Goal: Task Accomplishment & Management: Complete application form

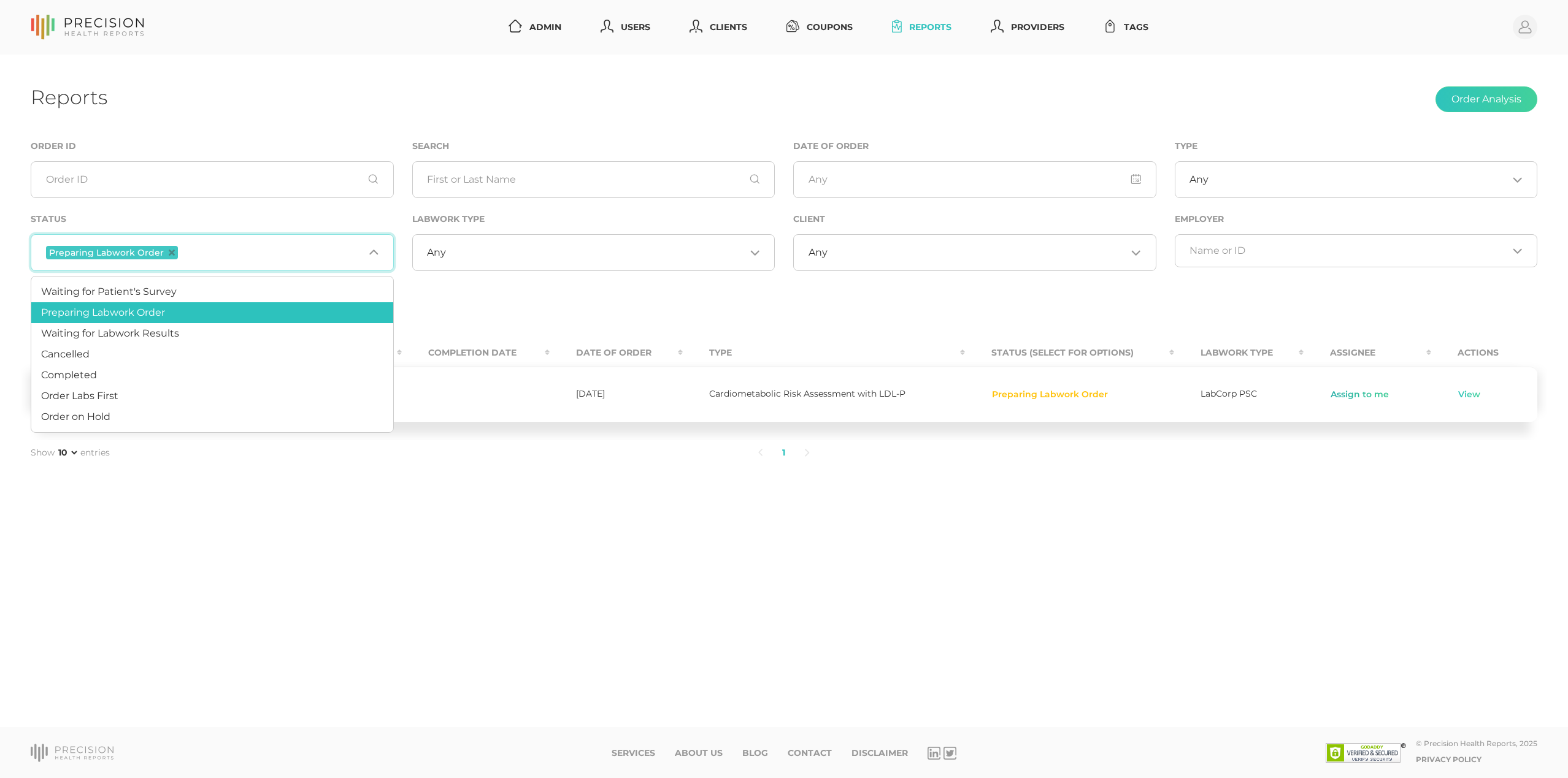
click at [1344, 393] on link "Assign to me" at bounding box center [1359, 395] width 59 height 13
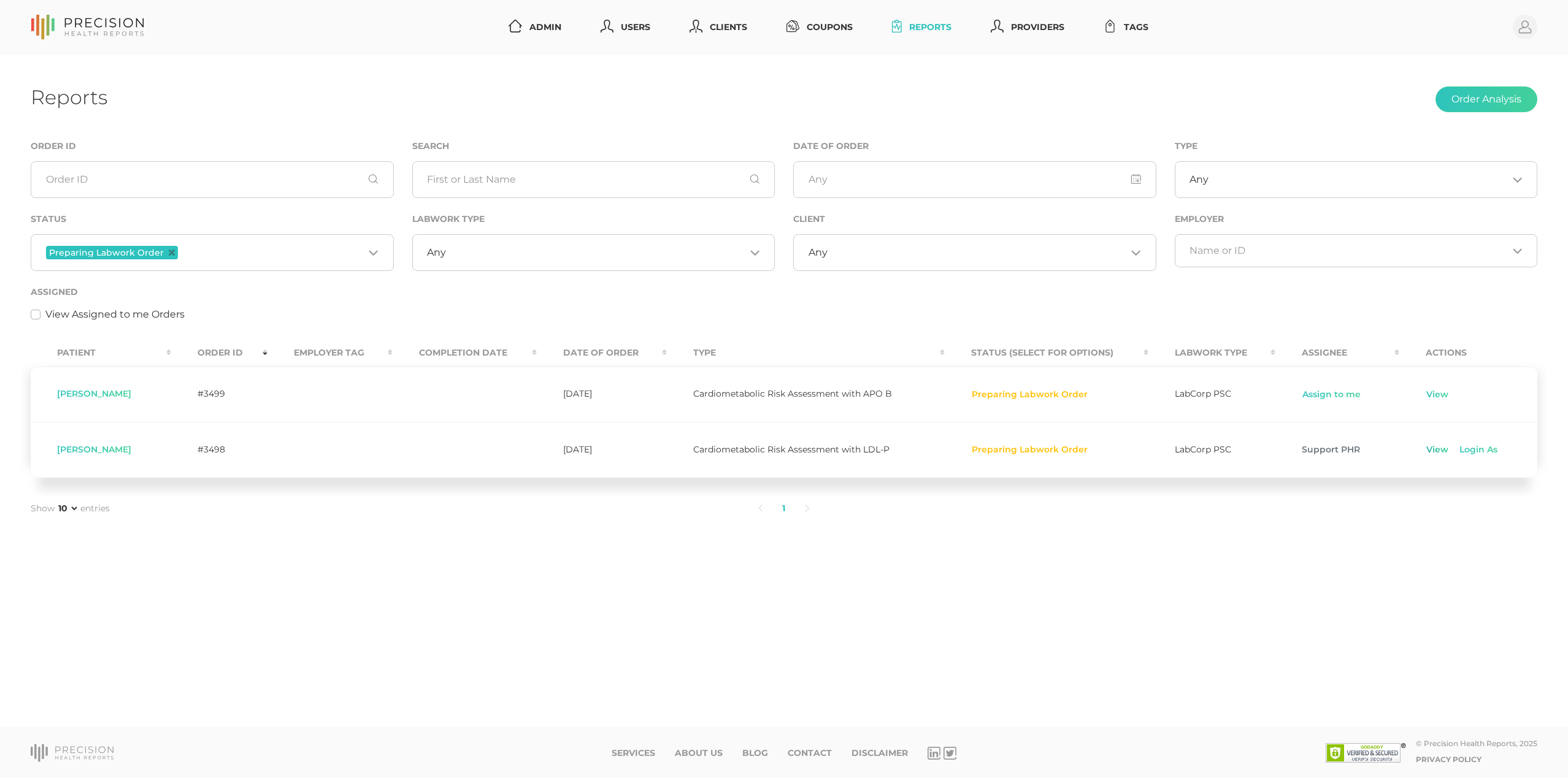
click at [1431, 452] on link "View" at bounding box center [1437, 450] width 23 height 13
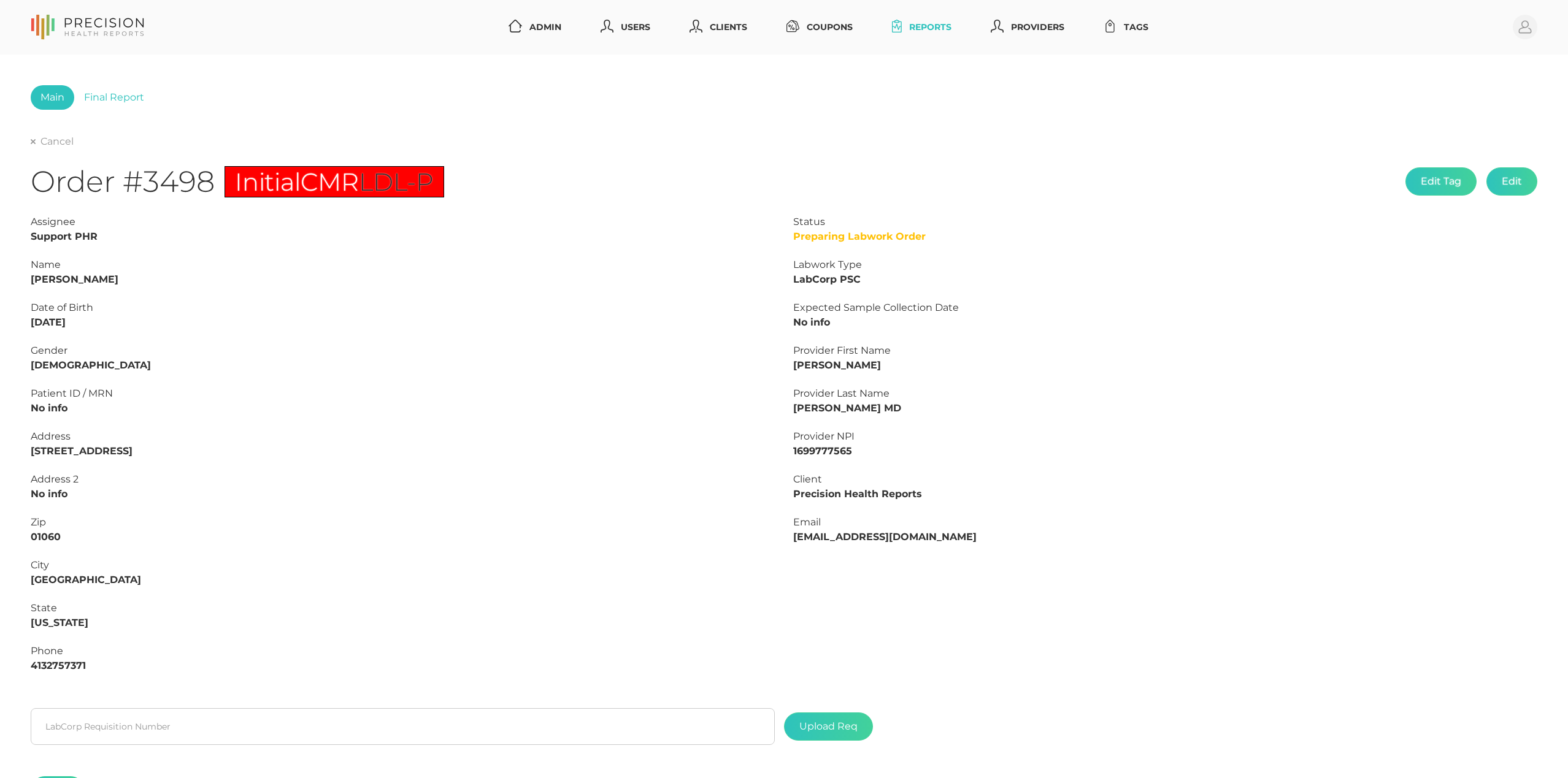
drag, startPoint x: 74, startPoint y: 276, endPoint x: 153, endPoint y: 275, distance: 79.0
click at [153, 275] on div "Name [PERSON_NAME]" at bounding box center [402, 273] width 744 height 29
copy strong "MacEwan"
click at [43, 273] on strong "[PERSON_NAME]" at bounding box center [75, 279] width 88 height 12
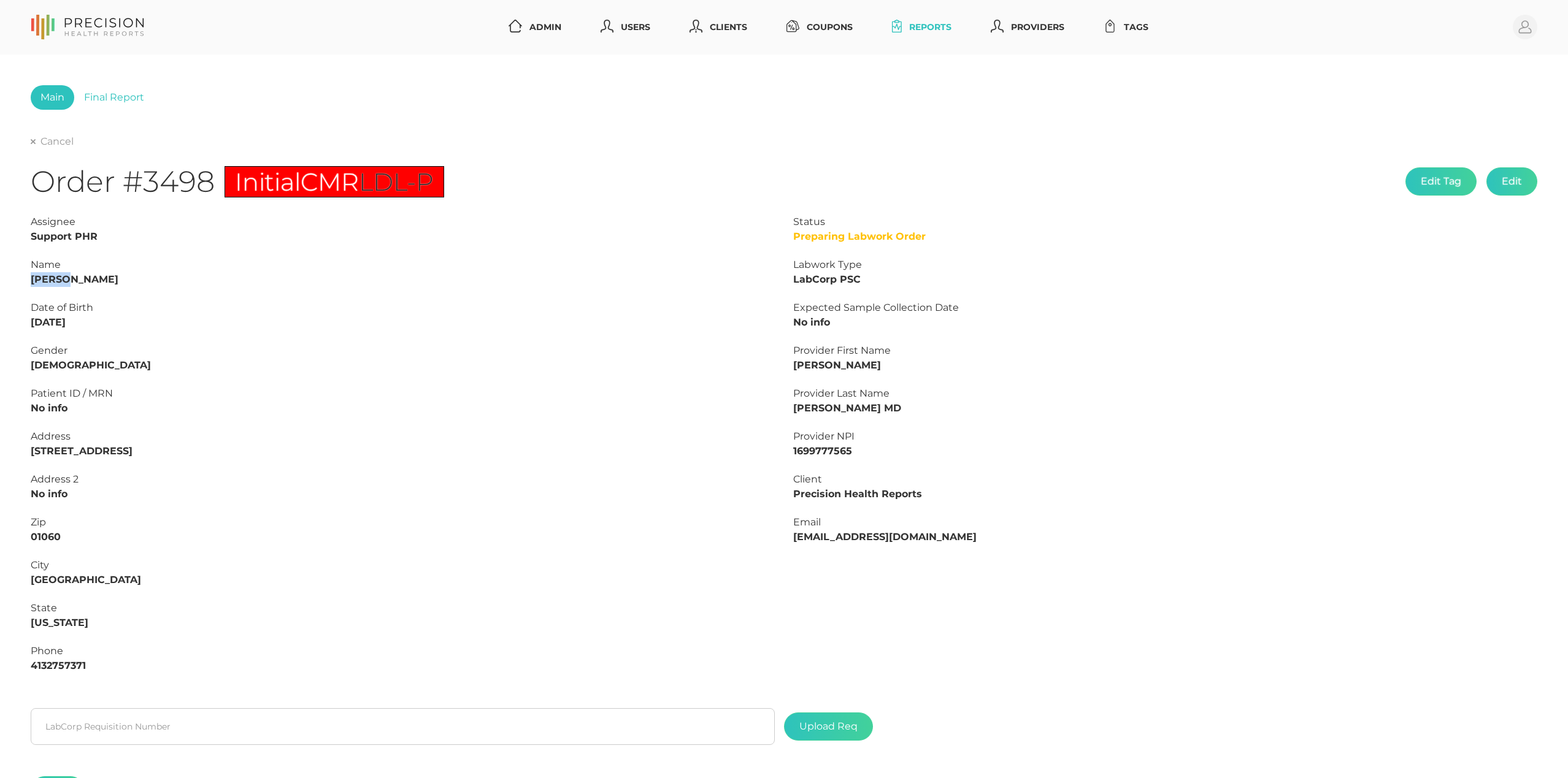
copy strong "[PERSON_NAME]"
drag, startPoint x: 87, startPoint y: 323, endPoint x: 0, endPoint y: 320, distance: 87.1
click at [0, 320] on div "Main Final Report Cancel Order #3498 Initial CMR LDL-P Edit Tag Edit Status Pre…" at bounding box center [784, 457] width 1568 height 805
copy strong "[DATE]"
click at [62, 665] on strong "4132757371" at bounding box center [58, 666] width 55 height 12
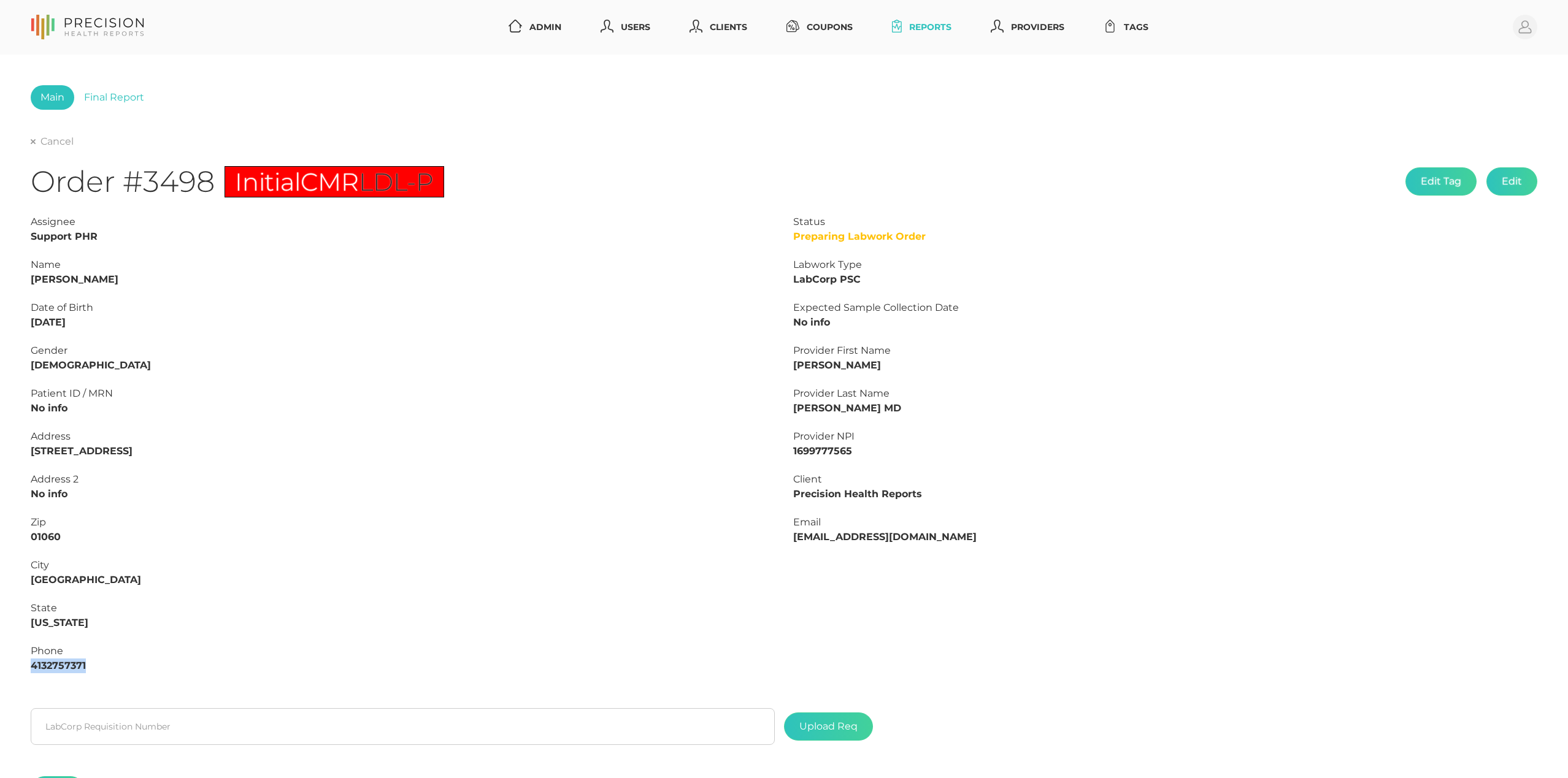
click at [62, 665] on strong "4132757371" at bounding box center [58, 666] width 55 height 12
copy strong "4132757371"
click at [444, 722] on input "text" at bounding box center [402, 726] width 744 height 37
paste input "L2506043354"
type input "L2506043354"
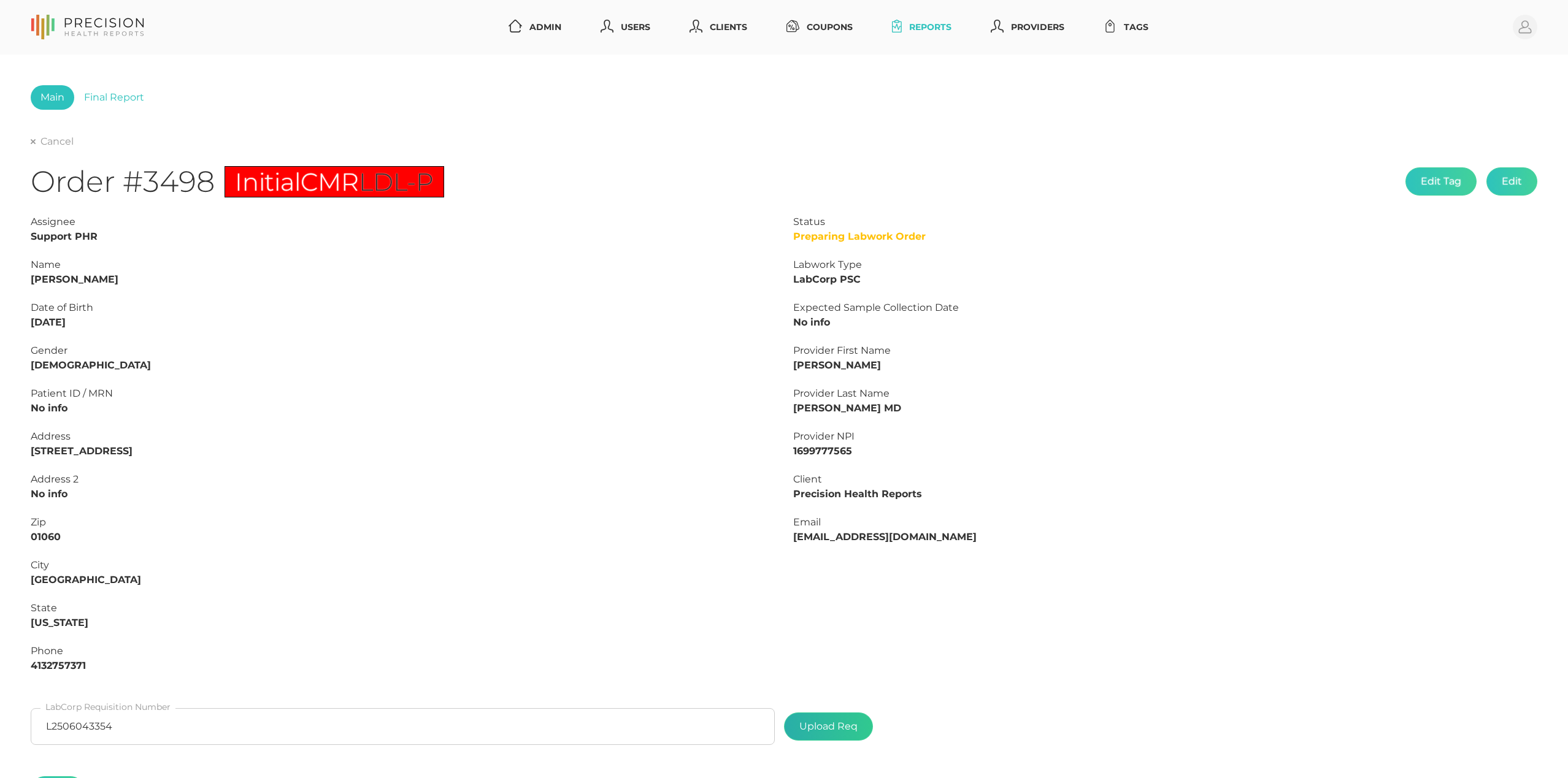
click at [869, 732] on label at bounding box center [828, 726] width 88 height 27
click at [858, 722] on input "file" at bounding box center [858, 721] width 1 height 1
type input "C:\fakepath\4e151e0c-ff18-406b-9528-0e4e4e2794f3.pdf"
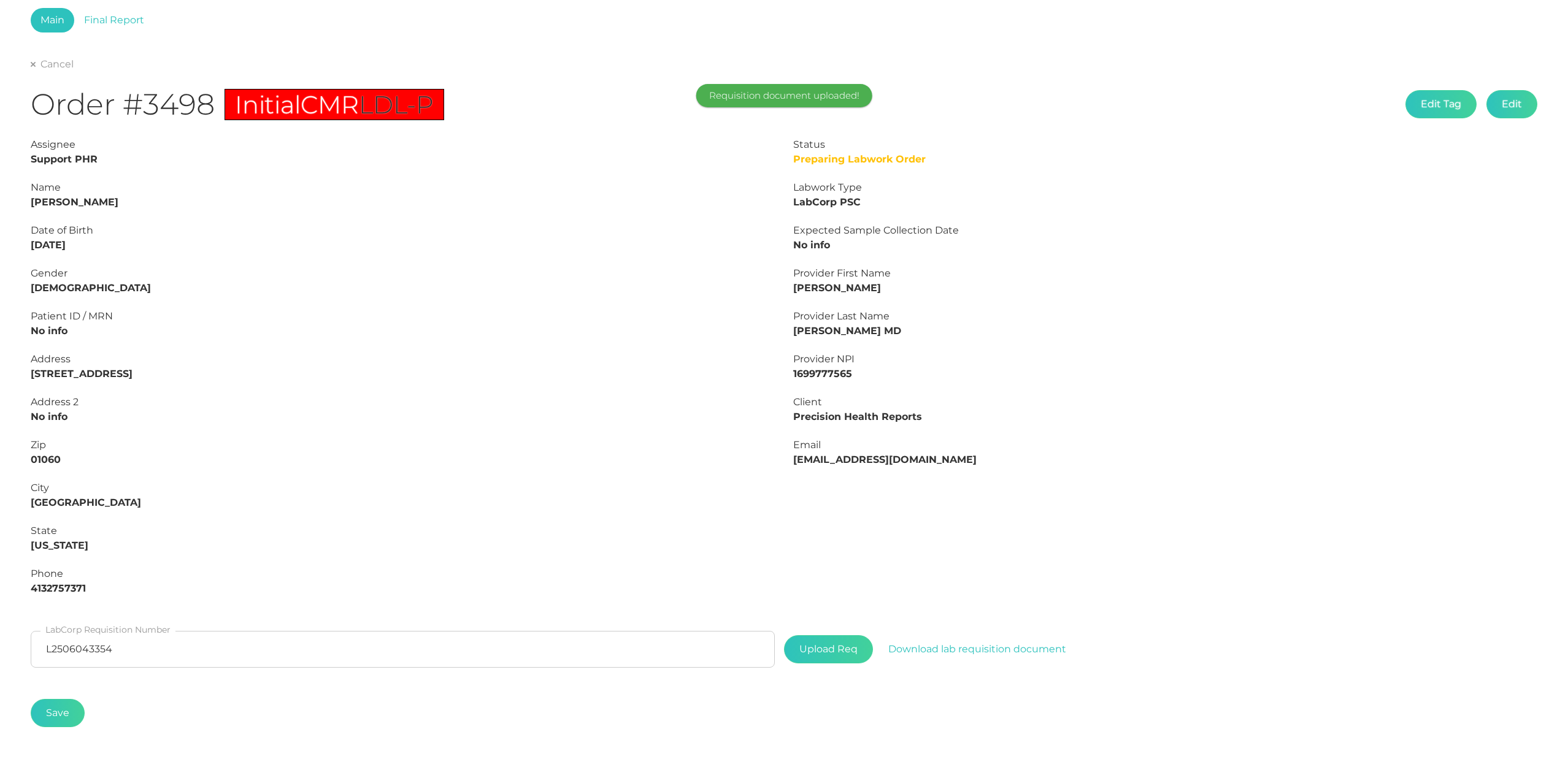
scroll to position [79, 0]
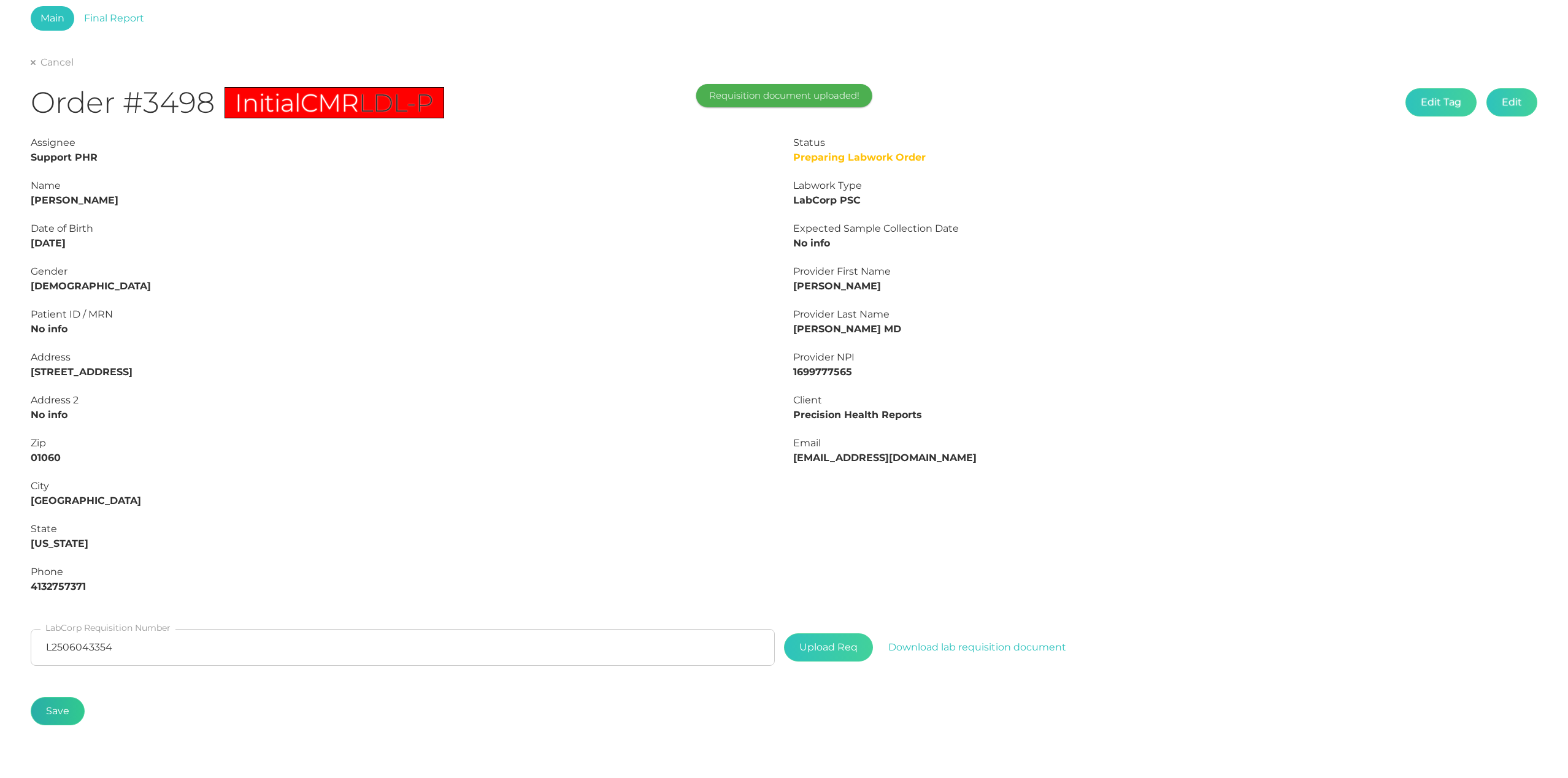
click at [62, 707] on button "Save" at bounding box center [57, 711] width 54 height 28
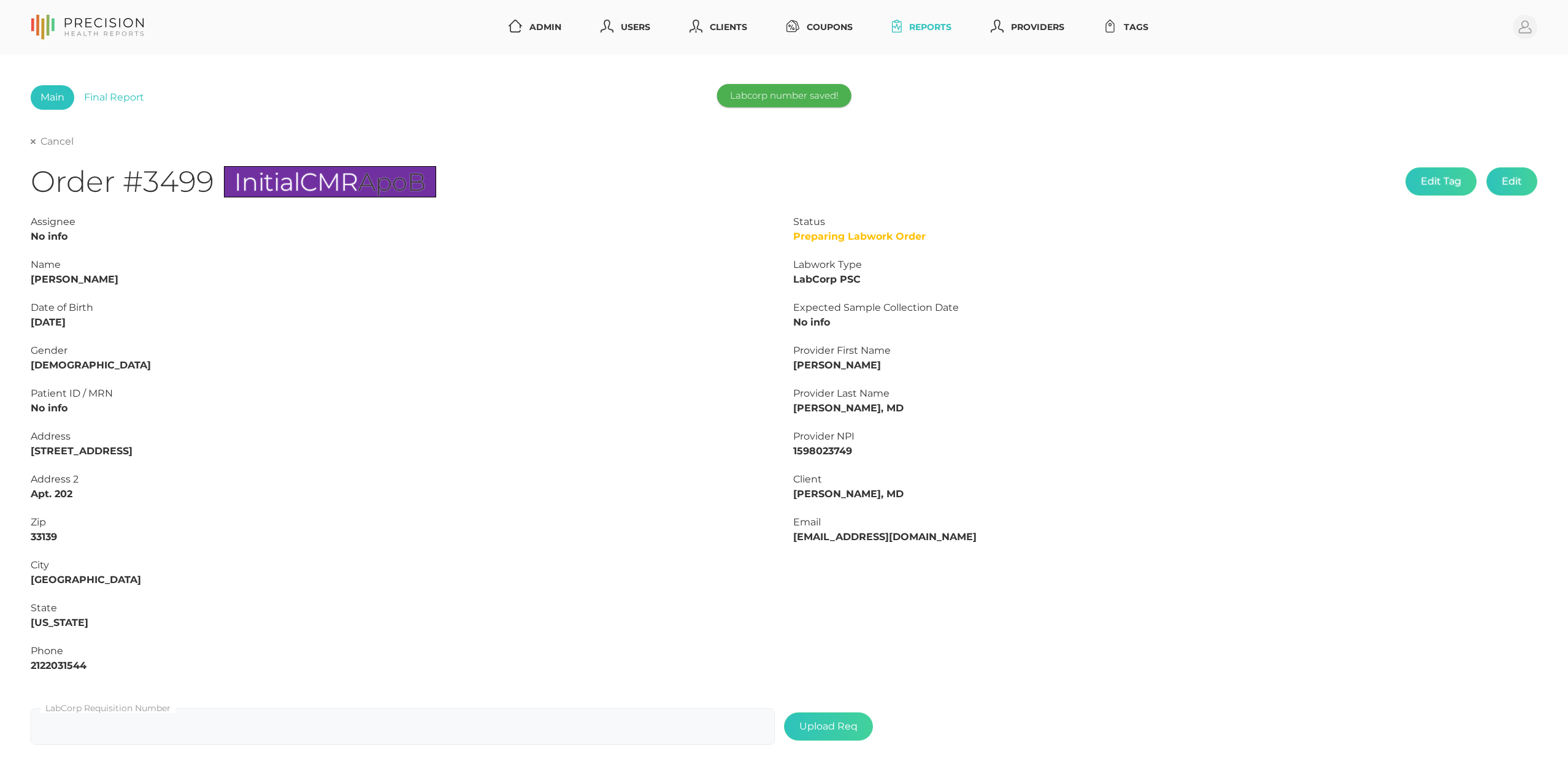
click at [54, 140] on link "Cancel" at bounding box center [52, 142] width 43 height 13
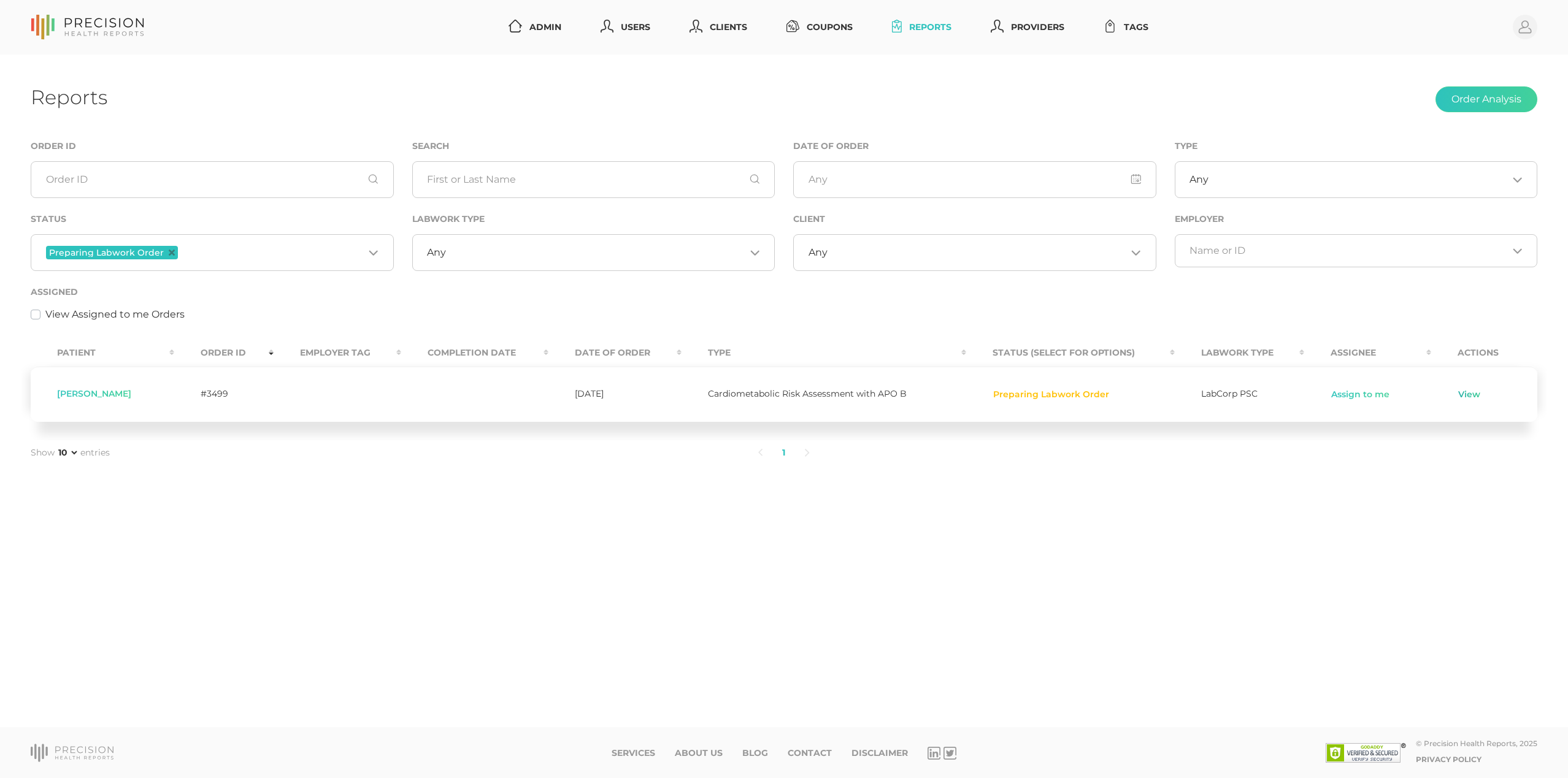
click at [1466, 395] on link "View" at bounding box center [1468, 395] width 23 height 13
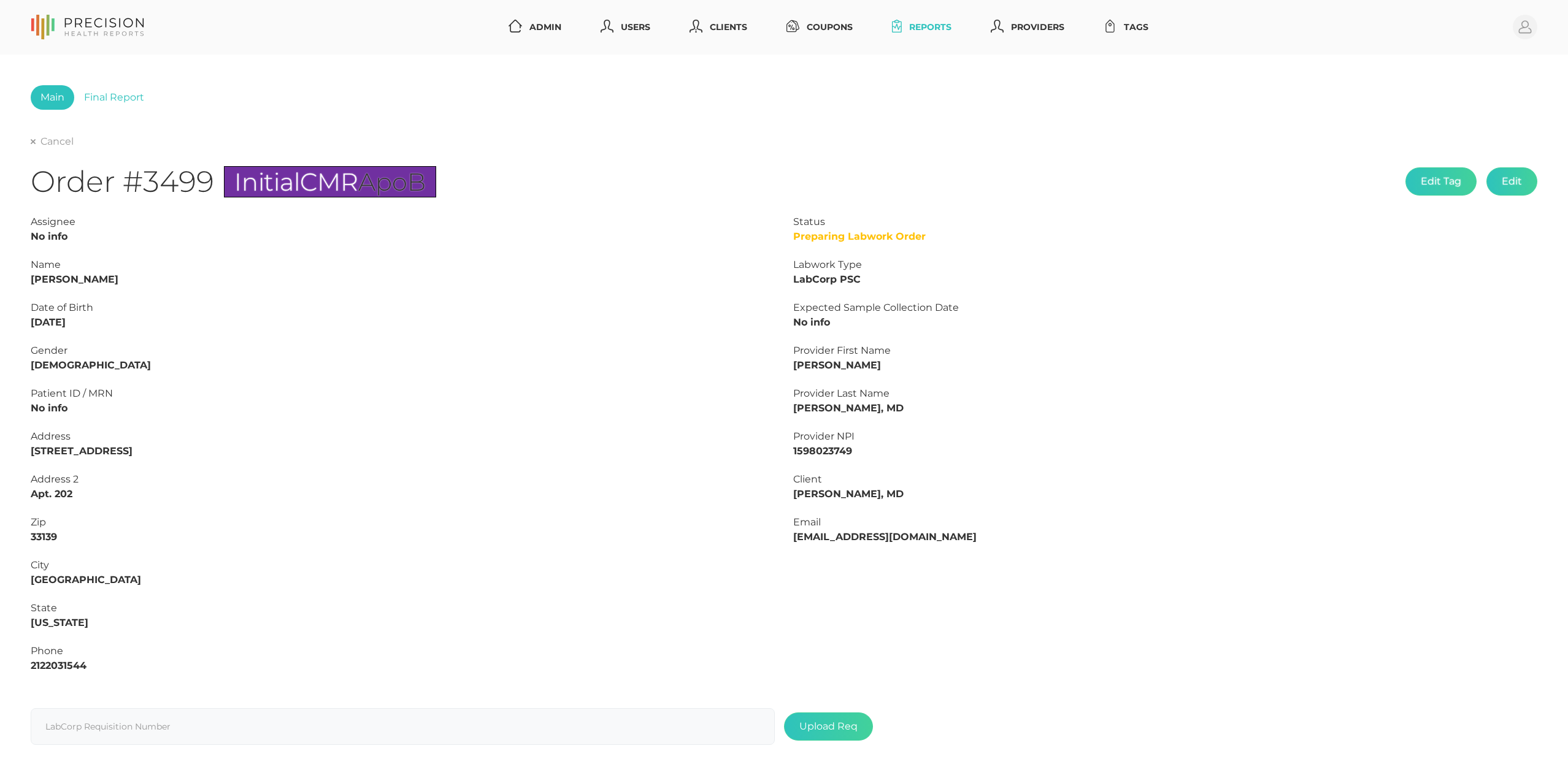
drag, startPoint x: 77, startPoint y: 280, endPoint x: 174, endPoint y: 280, distance: 97.0
click at [174, 280] on div "Name [PERSON_NAME]" at bounding box center [402, 273] width 744 height 29
copy strong "Chejade-Bloom"
click at [37, 275] on strong "[PERSON_NAME]" at bounding box center [75, 279] width 88 height 12
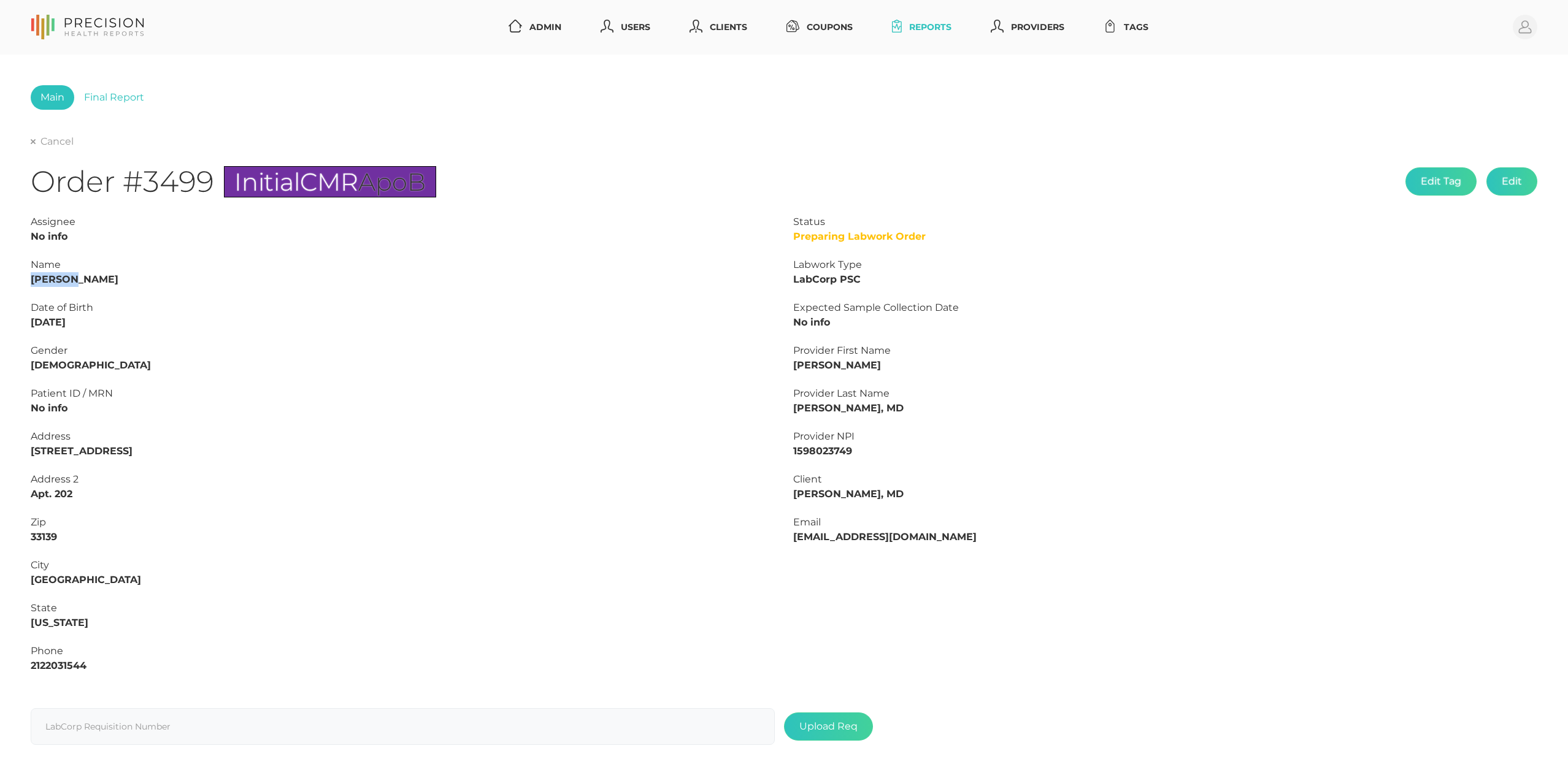
copy strong "[PERSON_NAME]"
drag, startPoint x: 69, startPoint y: 323, endPoint x: 0, endPoint y: 319, distance: 69.1
click at [0, 319] on div "Main Final Report Cancel Order #3499 Initial CMR ApoB Edit Tag Edit Status Prep…" at bounding box center [784, 418] width 1568 height 728
copy strong "[DATE]"
click at [47, 669] on strong "2122031544" at bounding box center [59, 666] width 56 height 12
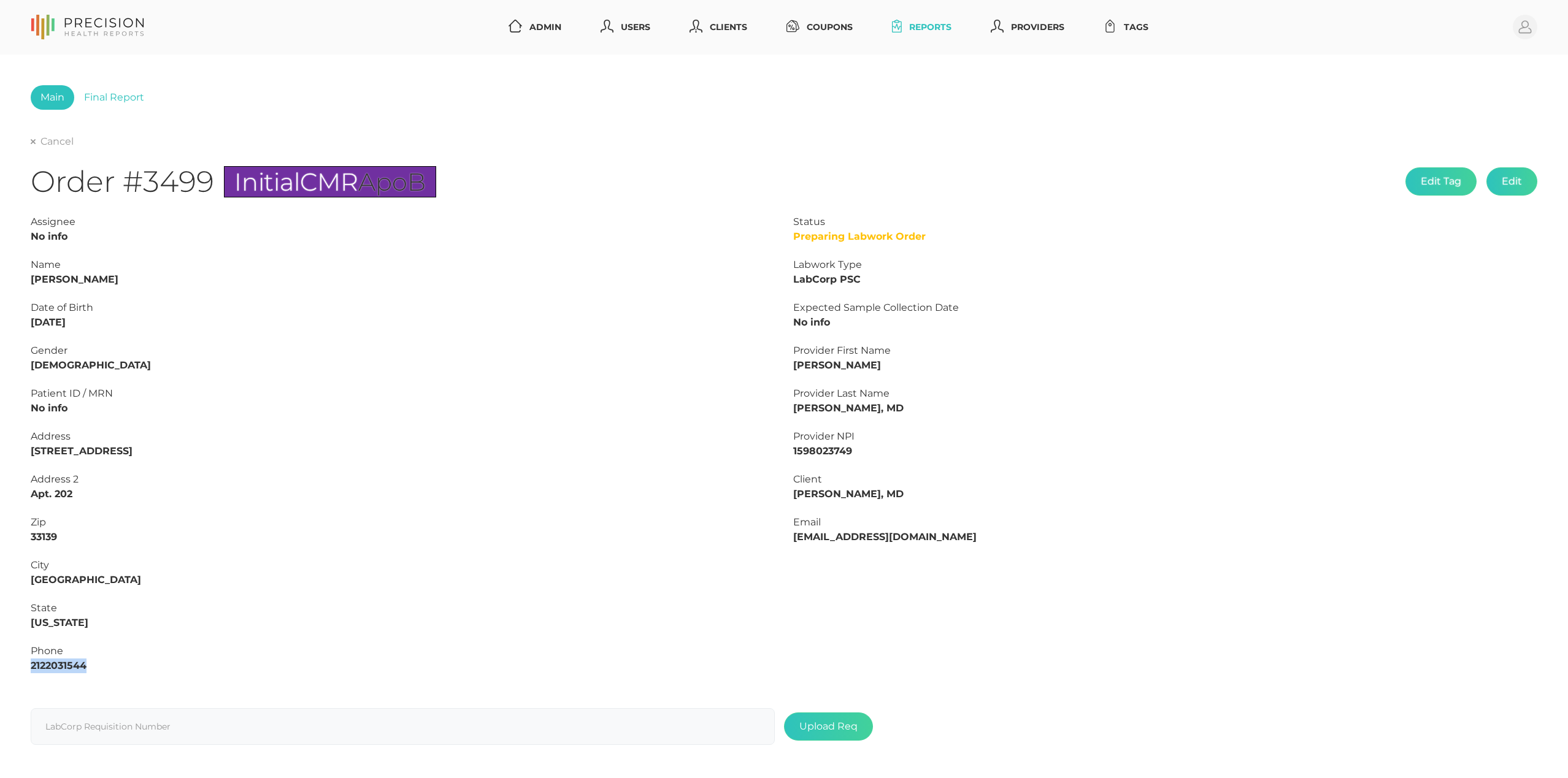
click at [47, 669] on strong "2122031544" at bounding box center [59, 666] width 56 height 12
copy strong "2122031544"
click at [825, 446] on strong "1598023749" at bounding box center [823, 451] width 59 height 12
copy strong "1598023749"
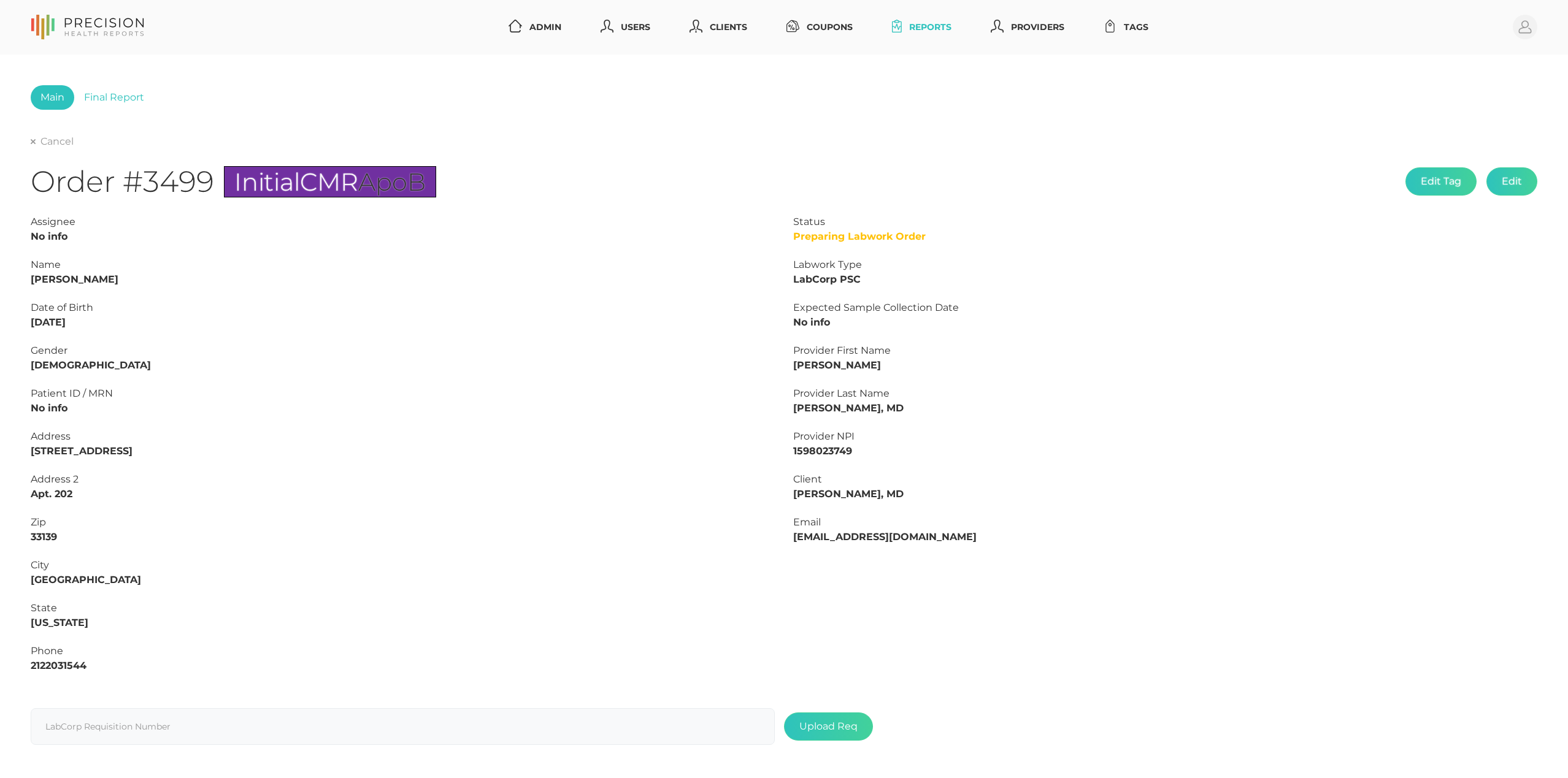
click at [186, 691] on form "LabCorp Requisition Number Upload Req" at bounding box center [784, 719] width 1507 height 65
click at [50, 146] on link "Cancel" at bounding box center [52, 142] width 43 height 13
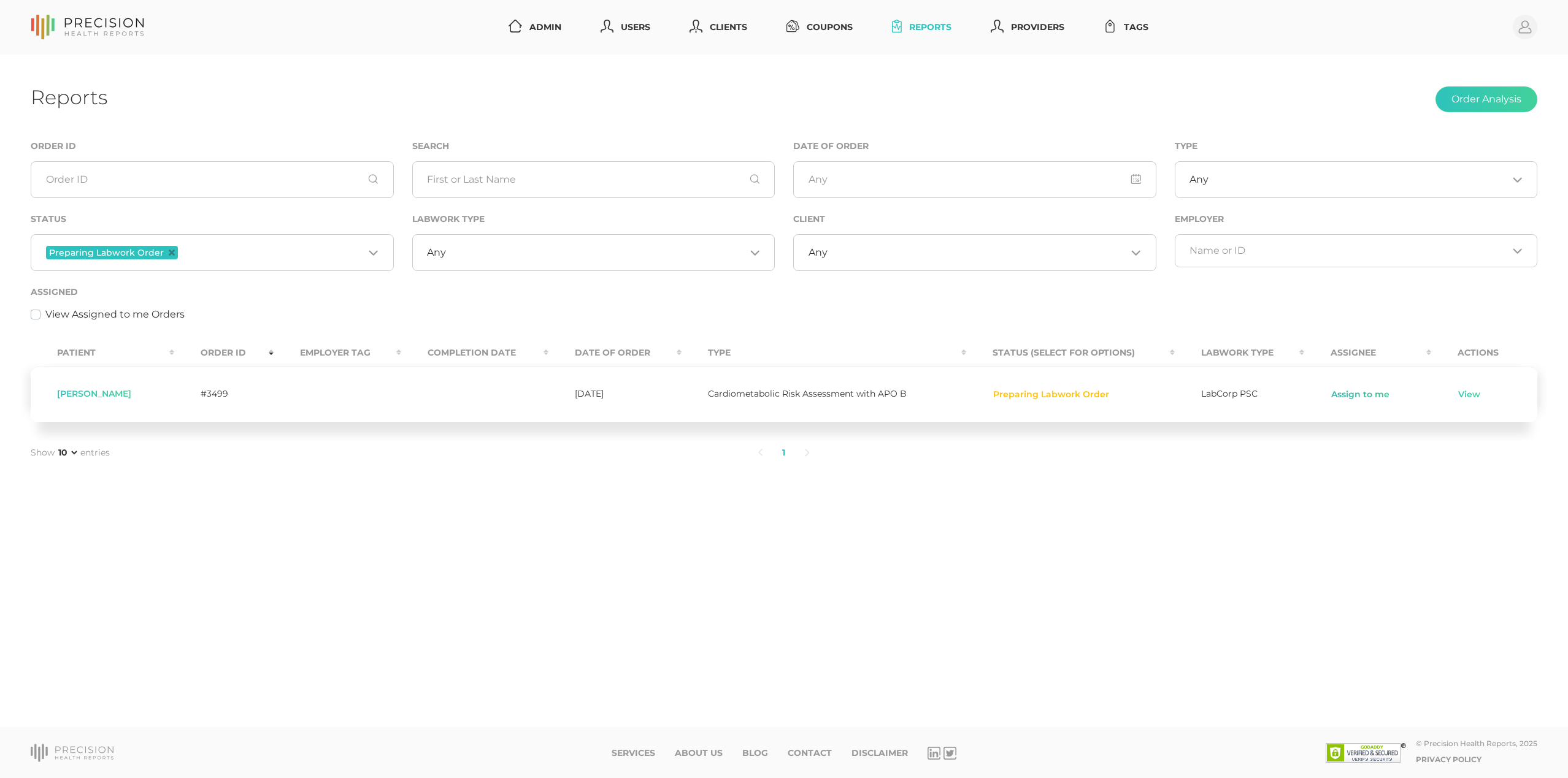
click at [1350, 395] on link "Assign to me" at bounding box center [1360, 395] width 59 height 13
click at [1448, 397] on link "View" at bounding box center [1436, 395] width 23 height 13
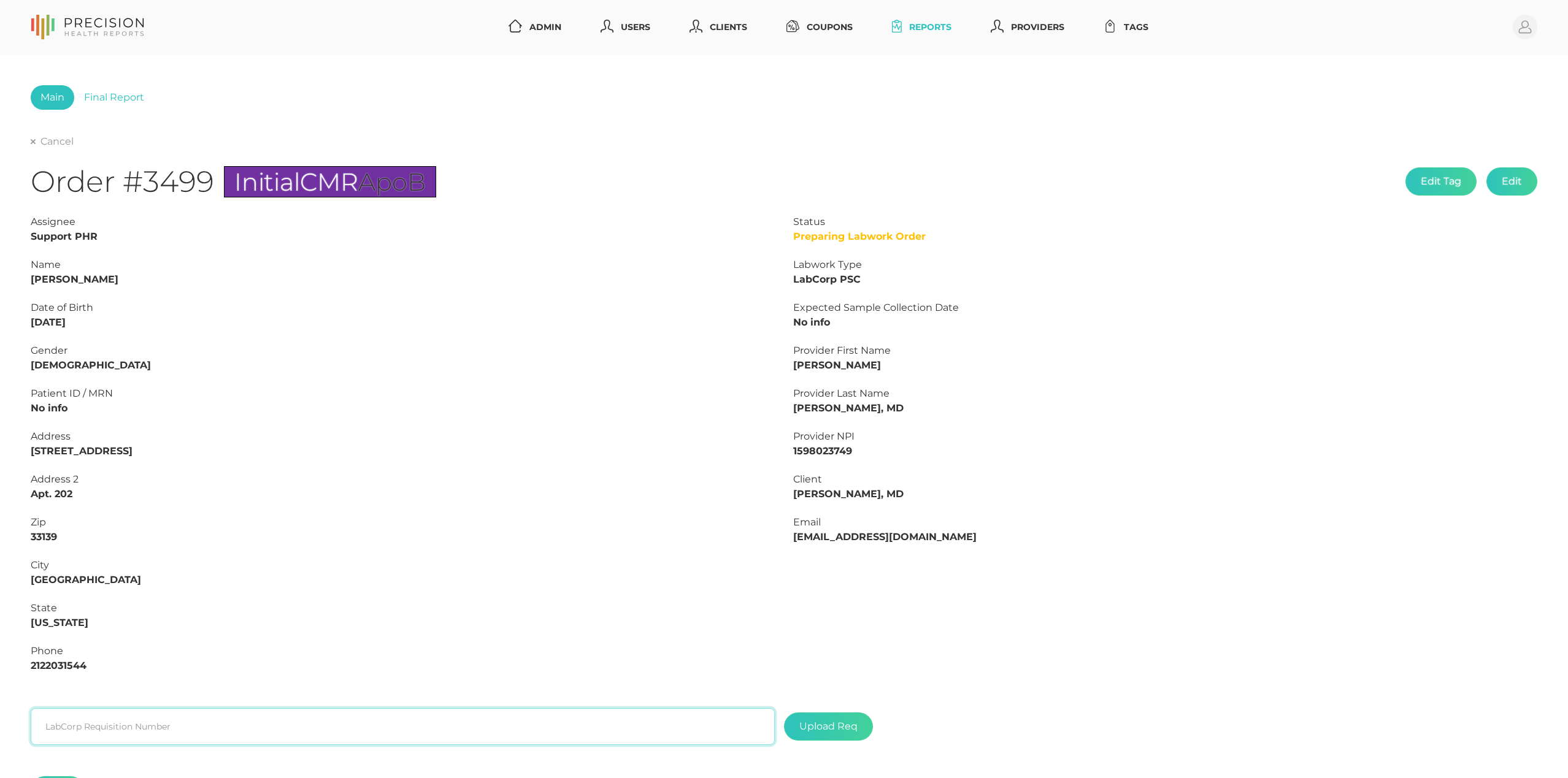
click at [273, 722] on input "text" at bounding box center [402, 726] width 744 height 37
paste input "L2506043405"
type input "L2506043405"
click at [830, 726] on label at bounding box center [828, 726] width 88 height 27
click at [858, 722] on input "file" at bounding box center [858, 721] width 1 height 1
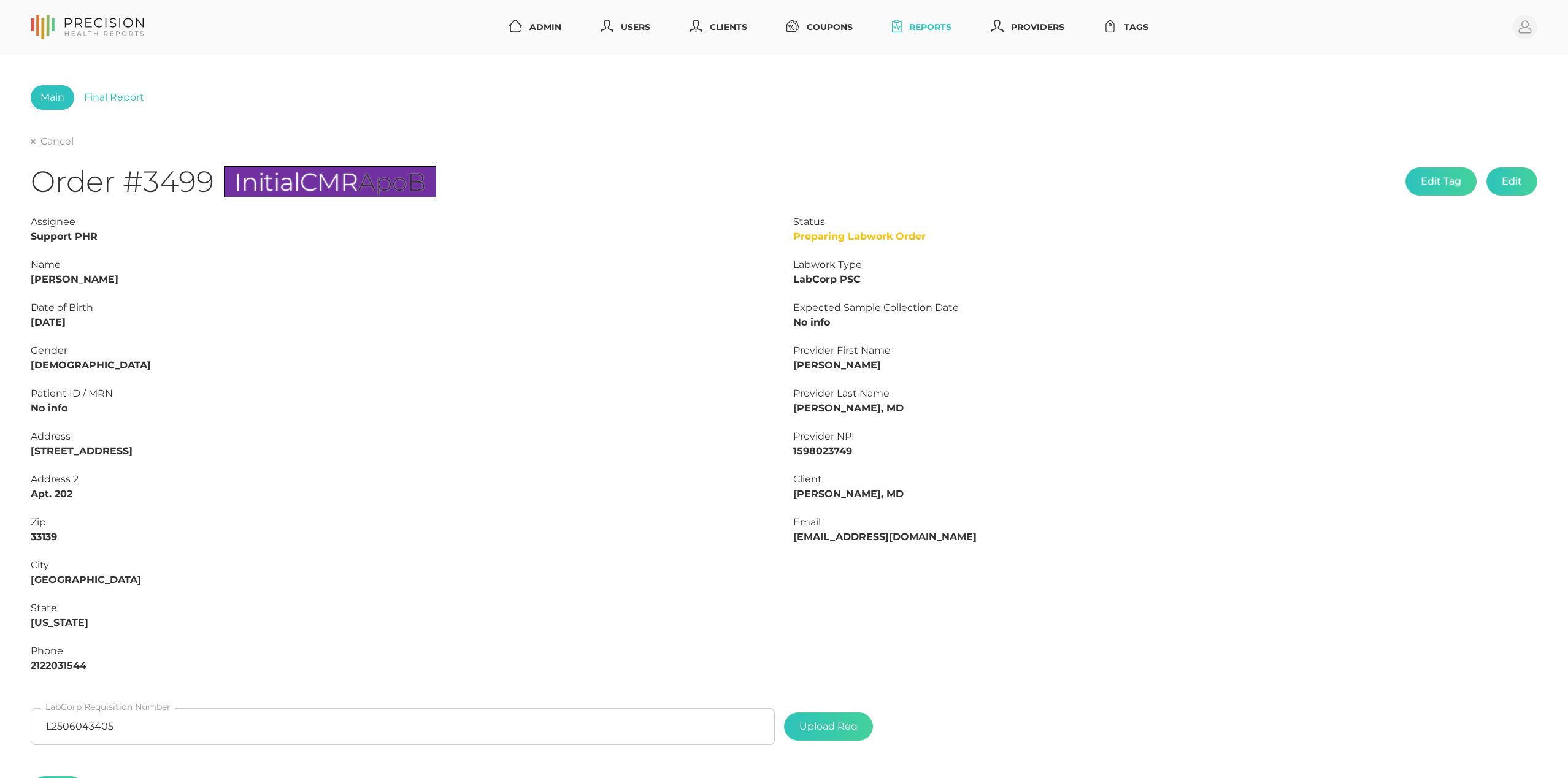
type input "C:\fakepath\8d3b5ad2-f9fd-4018-add1-65629118b4c8.pdf"
click at [55, 146] on link "Cancel" at bounding box center [52, 142] width 43 height 13
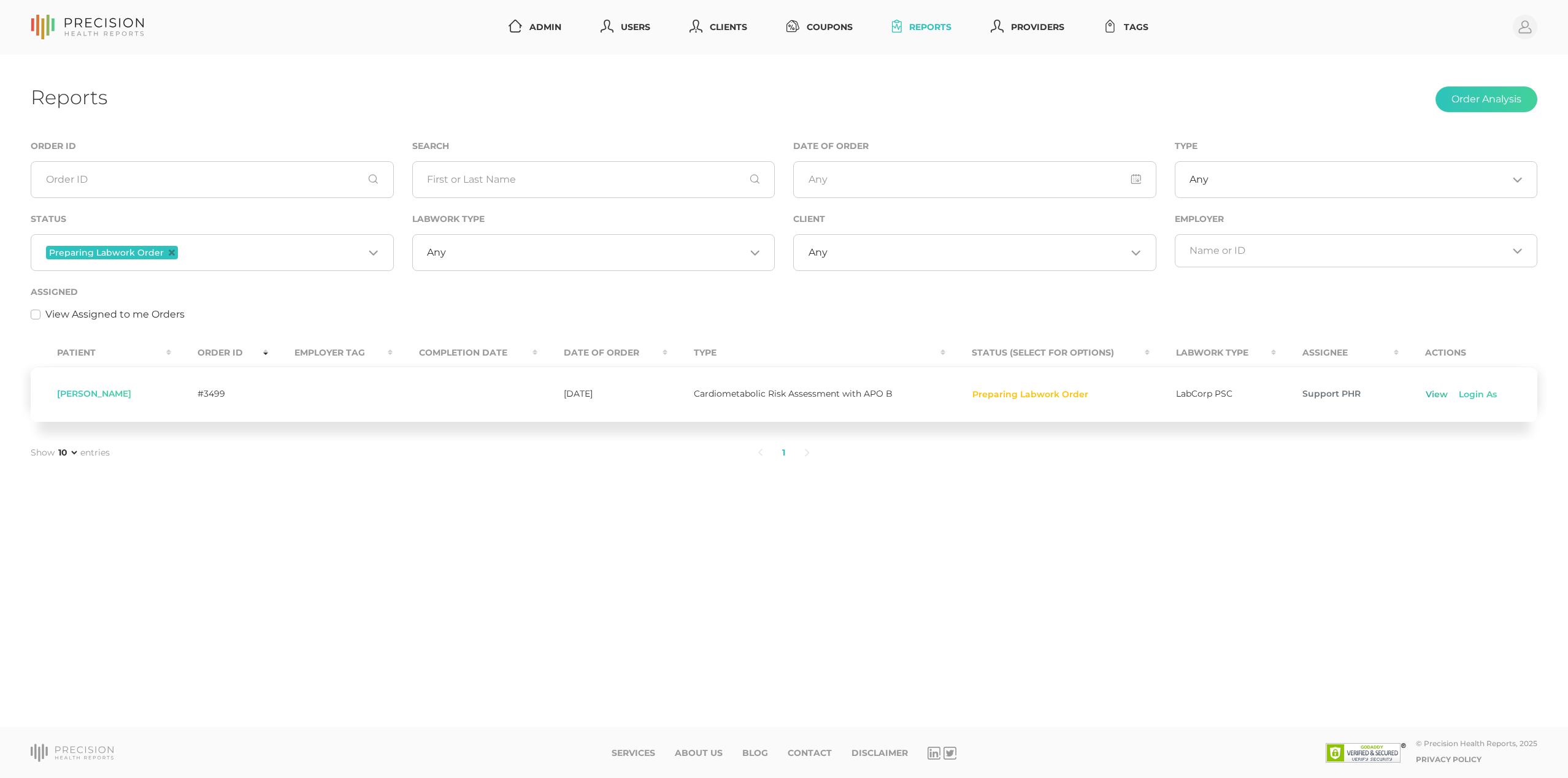
click at [1434, 392] on link "View" at bounding box center [1436, 395] width 23 height 13
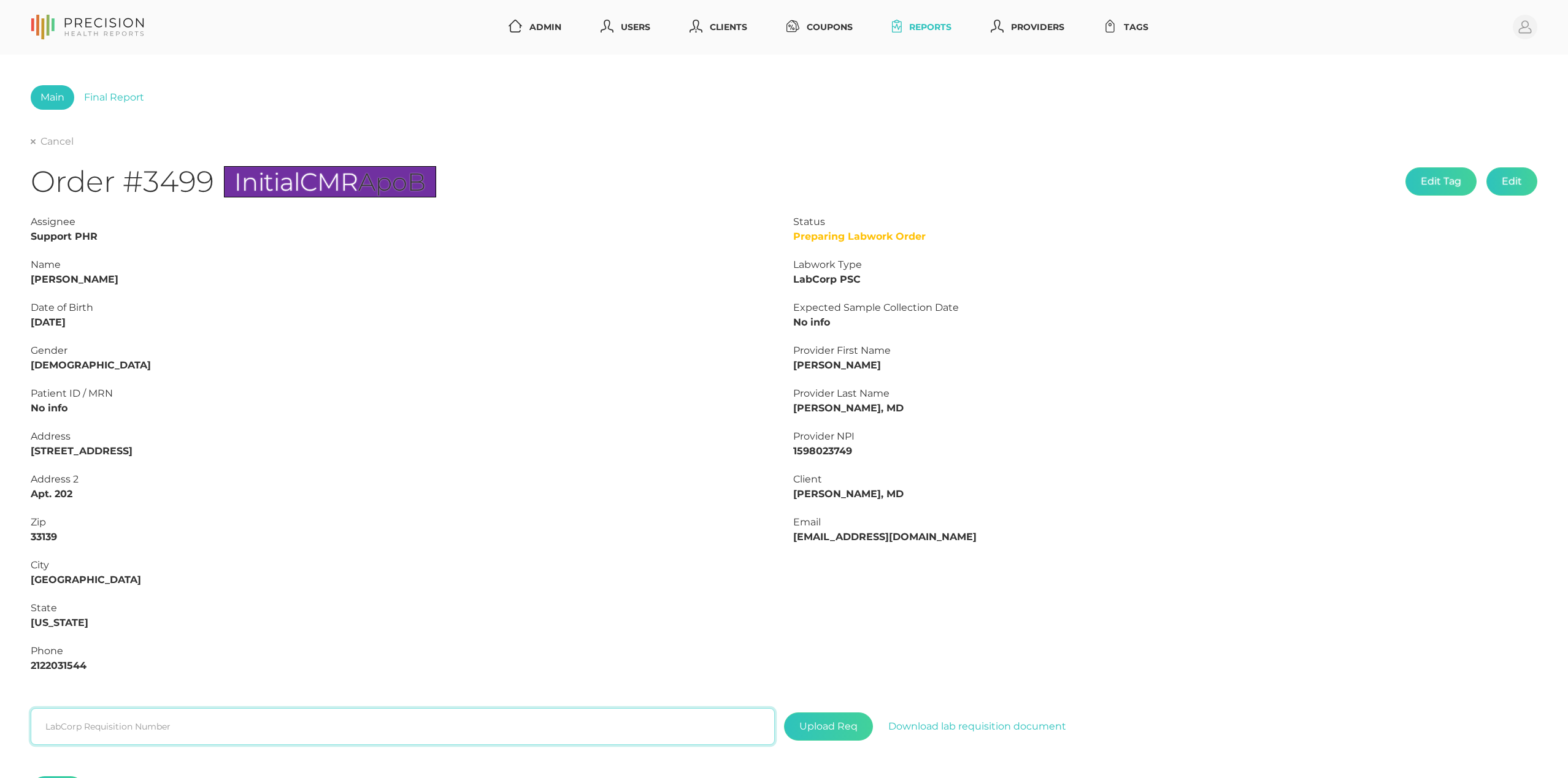
click at [273, 724] on input "text" at bounding box center [402, 726] width 744 height 37
paste input "L2506043405"
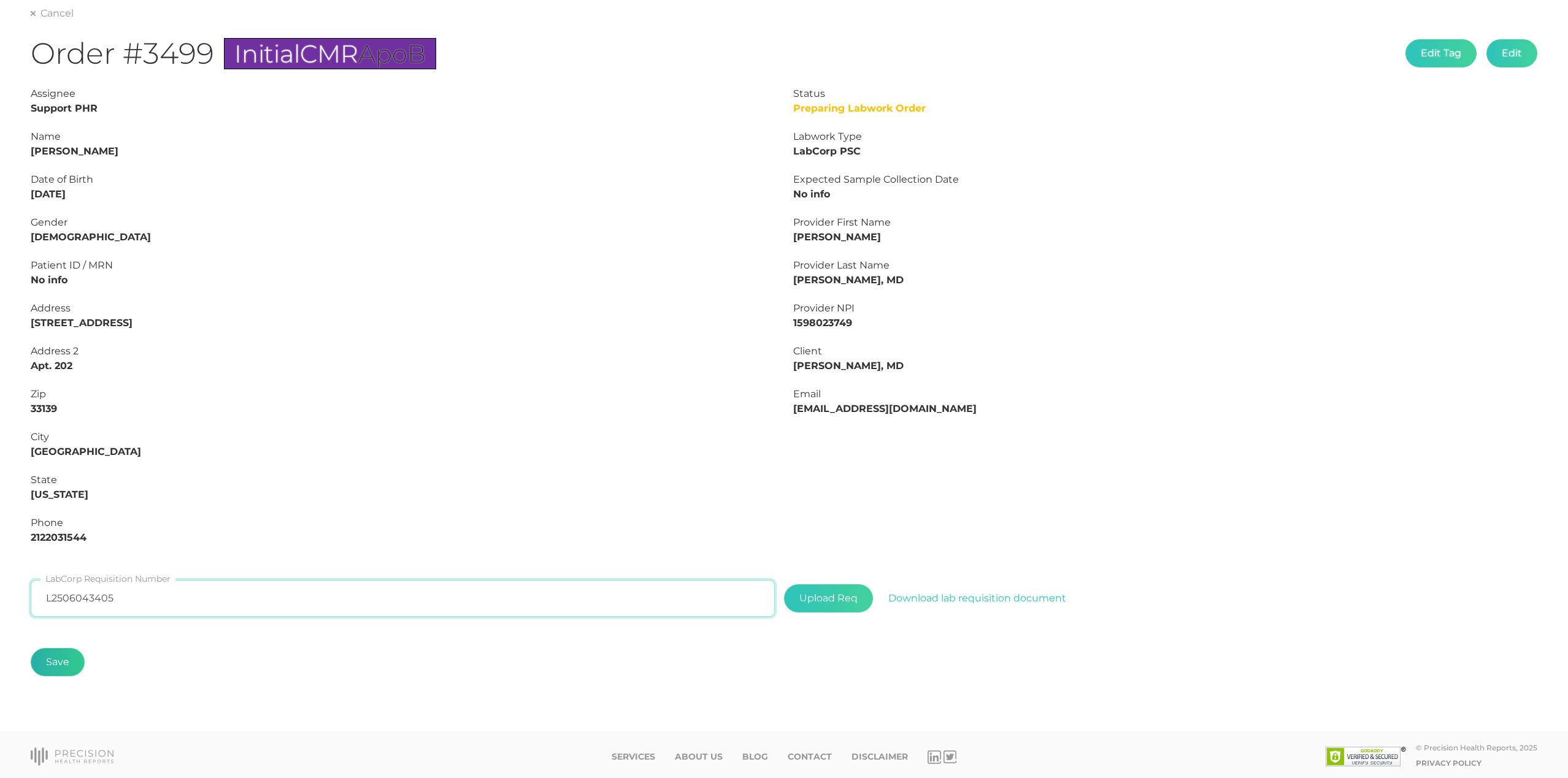
type input "L2506043405"
click at [57, 666] on button "Save" at bounding box center [57, 662] width 54 height 28
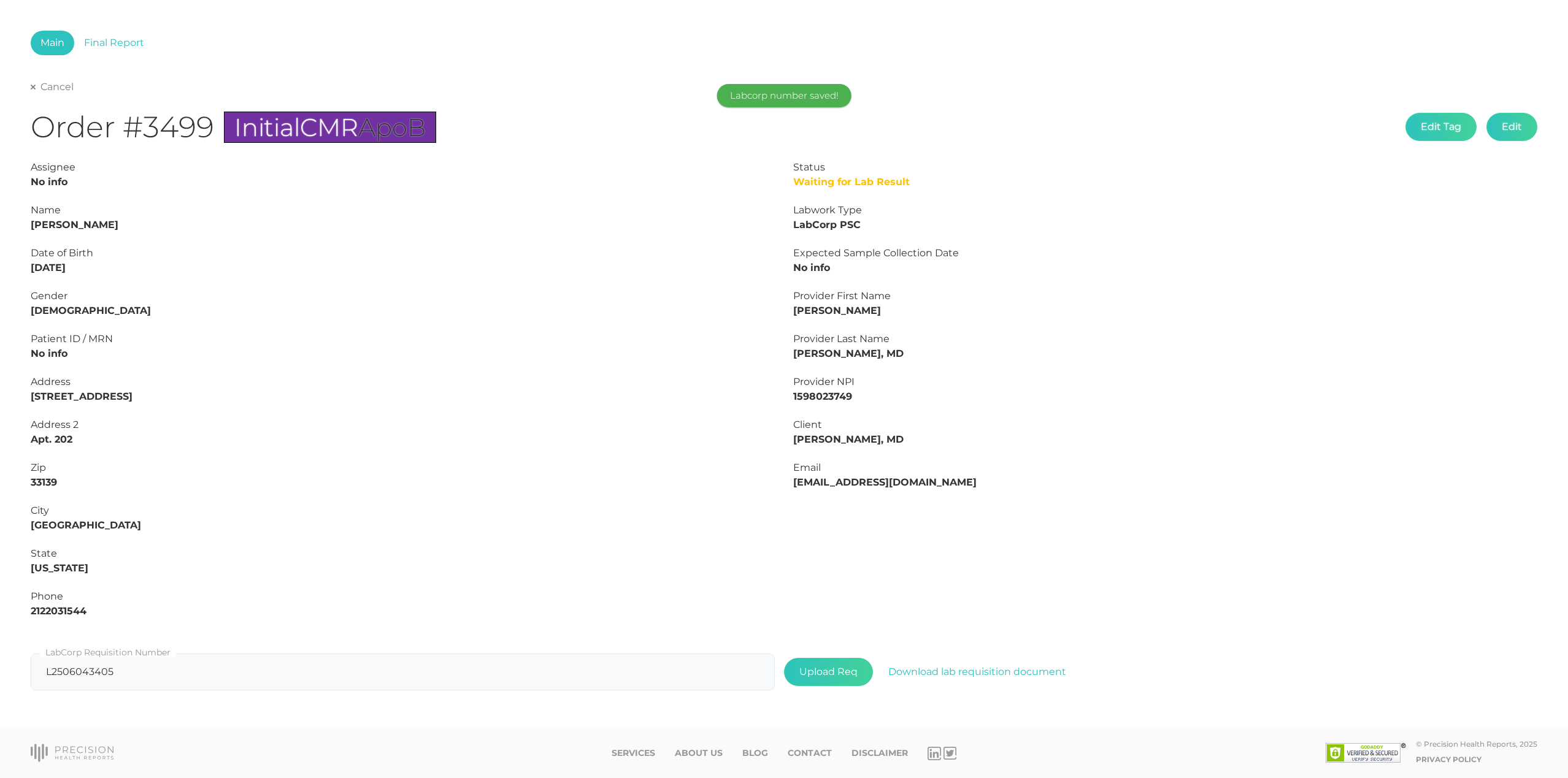
click at [44, 83] on link "Cancel" at bounding box center [52, 87] width 43 height 13
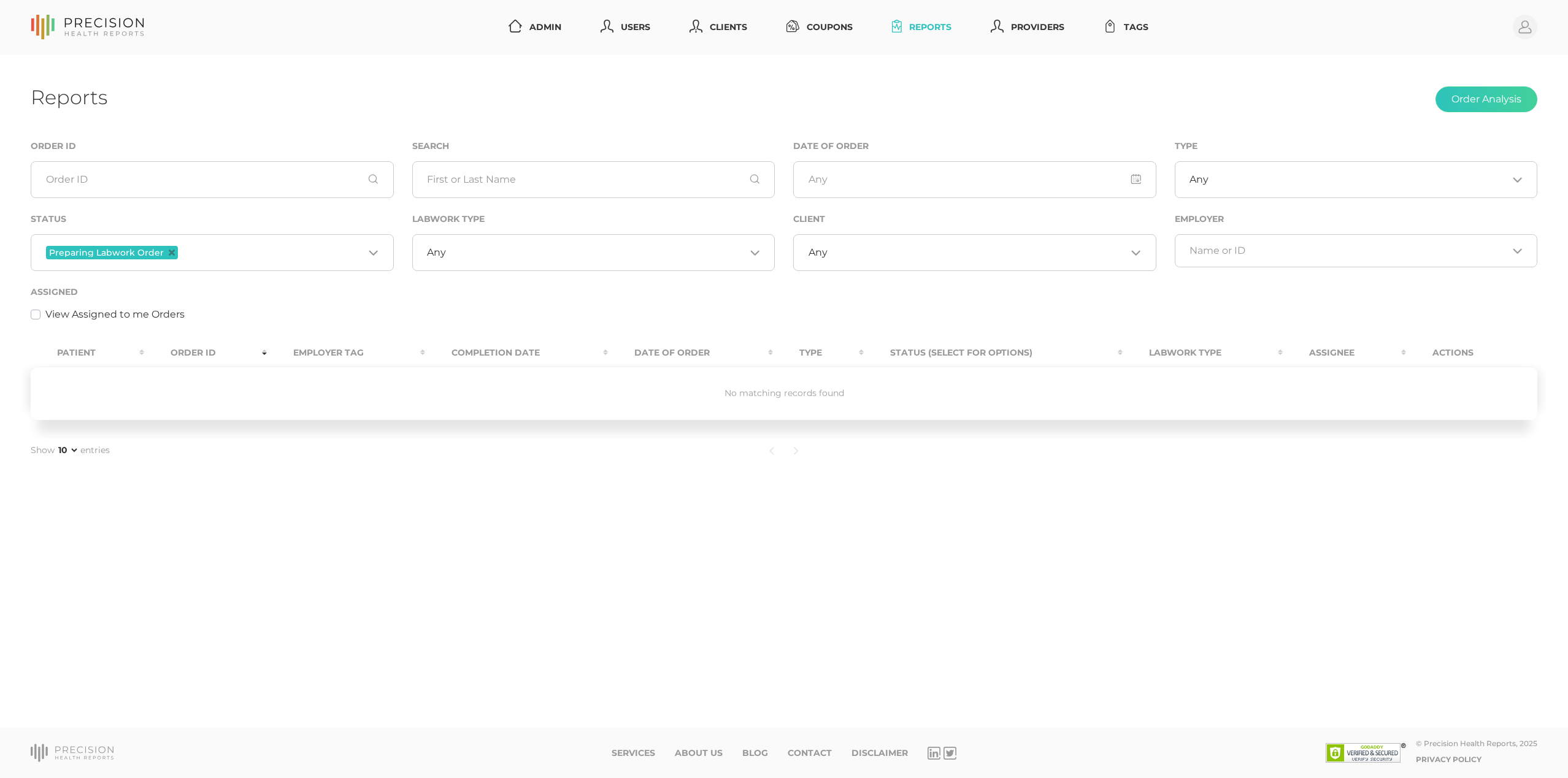
drag, startPoint x: 1063, startPoint y: 100, endPoint x: 895, endPoint y: 36, distance: 179.8
click at [1049, 94] on div "Reports Order Analysis" at bounding box center [784, 99] width 1507 height 29
click at [931, 27] on link "Reports" at bounding box center [921, 27] width 69 height 23
click at [169, 253] on icon "Deselect Preparing Labwork Order" at bounding box center [172, 252] width 6 height 6
click at [199, 253] on input "Search for option" at bounding box center [205, 251] width 319 height 13
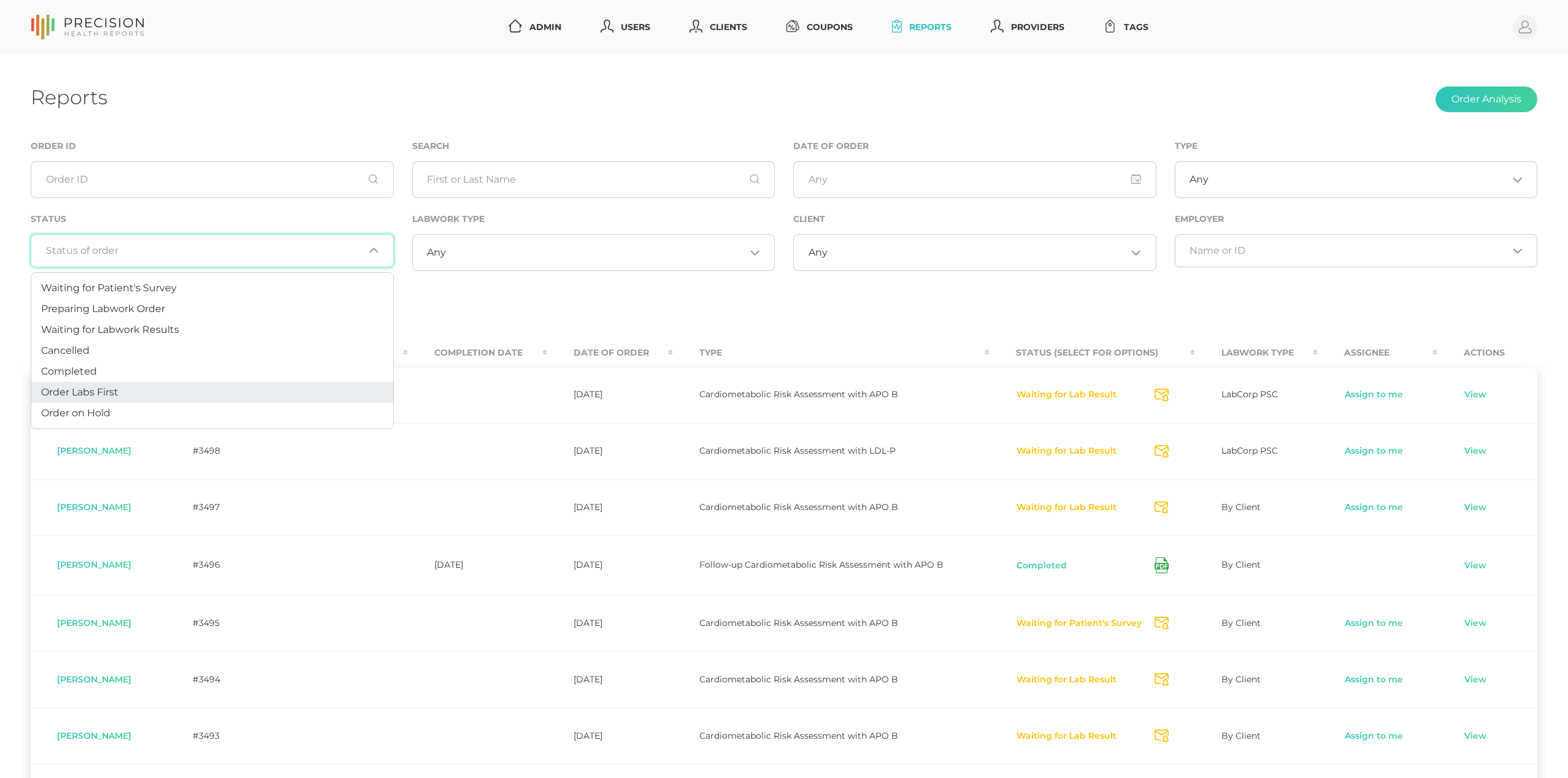
click at [137, 396] on li "Order Labs First" at bounding box center [212, 392] width 362 height 21
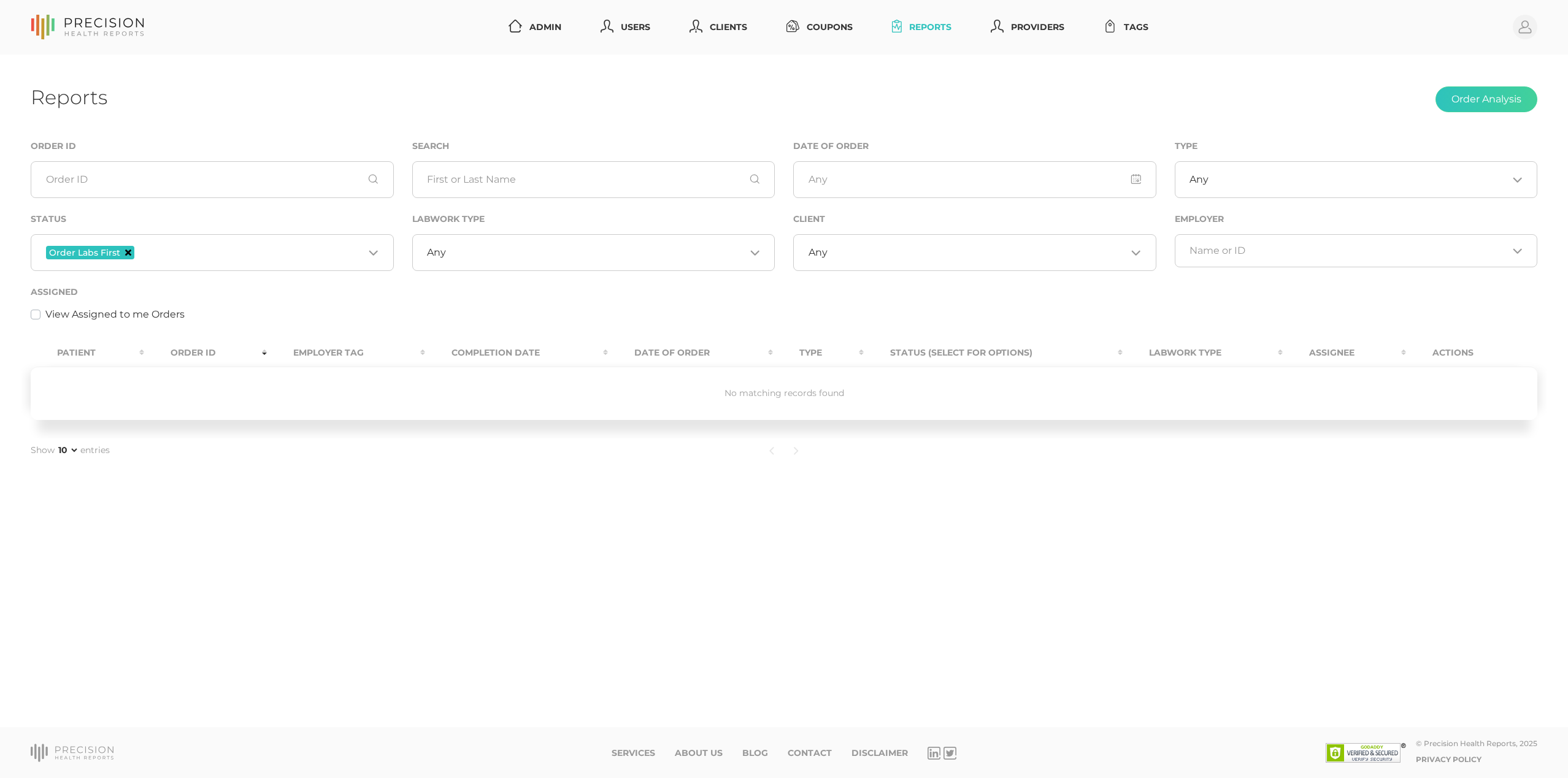
click at [129, 251] on icon "Deselect Order Labs First" at bounding box center [128, 252] width 6 height 6
click at [210, 258] on div "Loading..." at bounding box center [212, 251] width 363 height 33
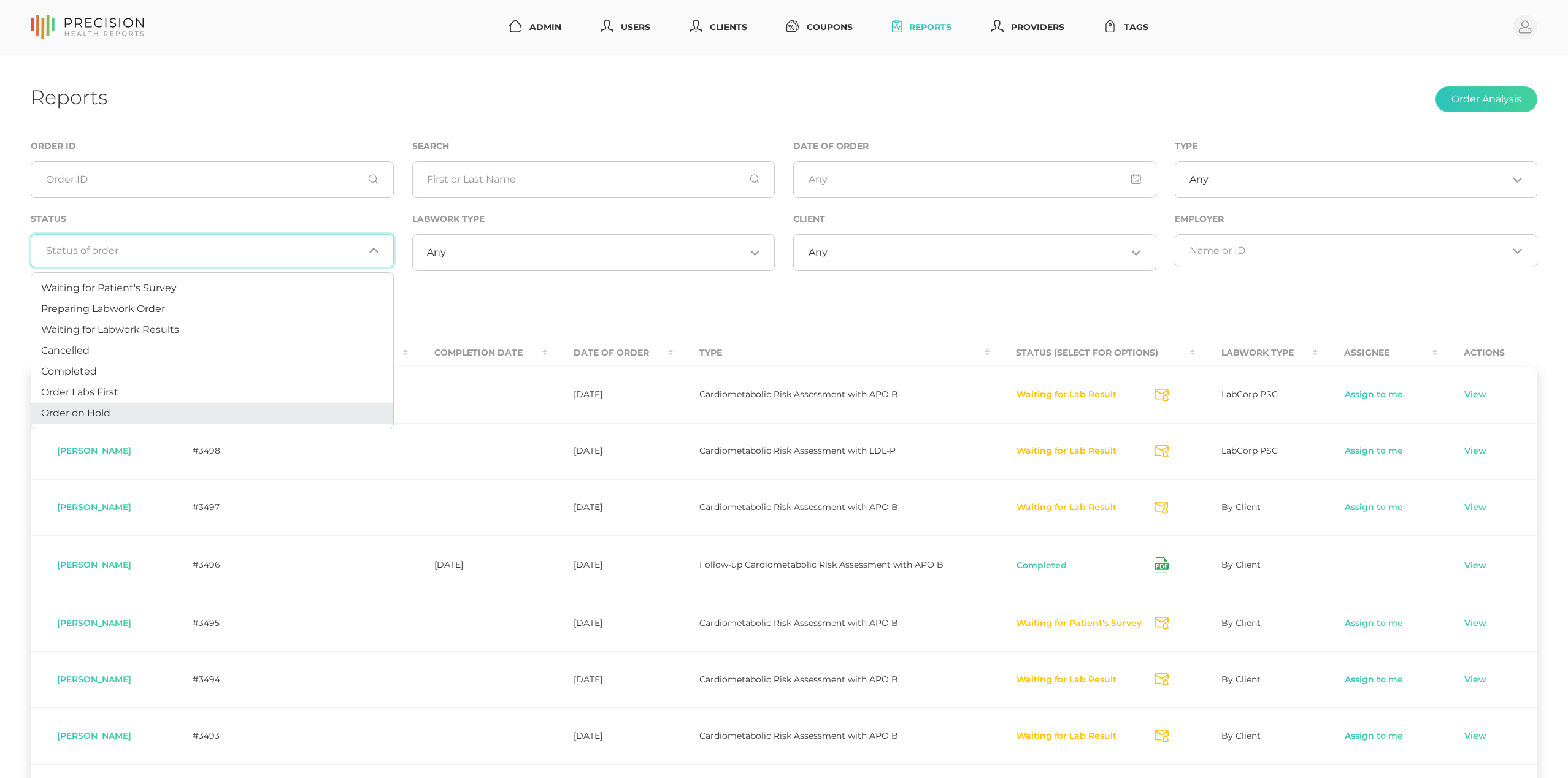
click at [155, 412] on li "Order on Hold" at bounding box center [212, 413] width 362 height 21
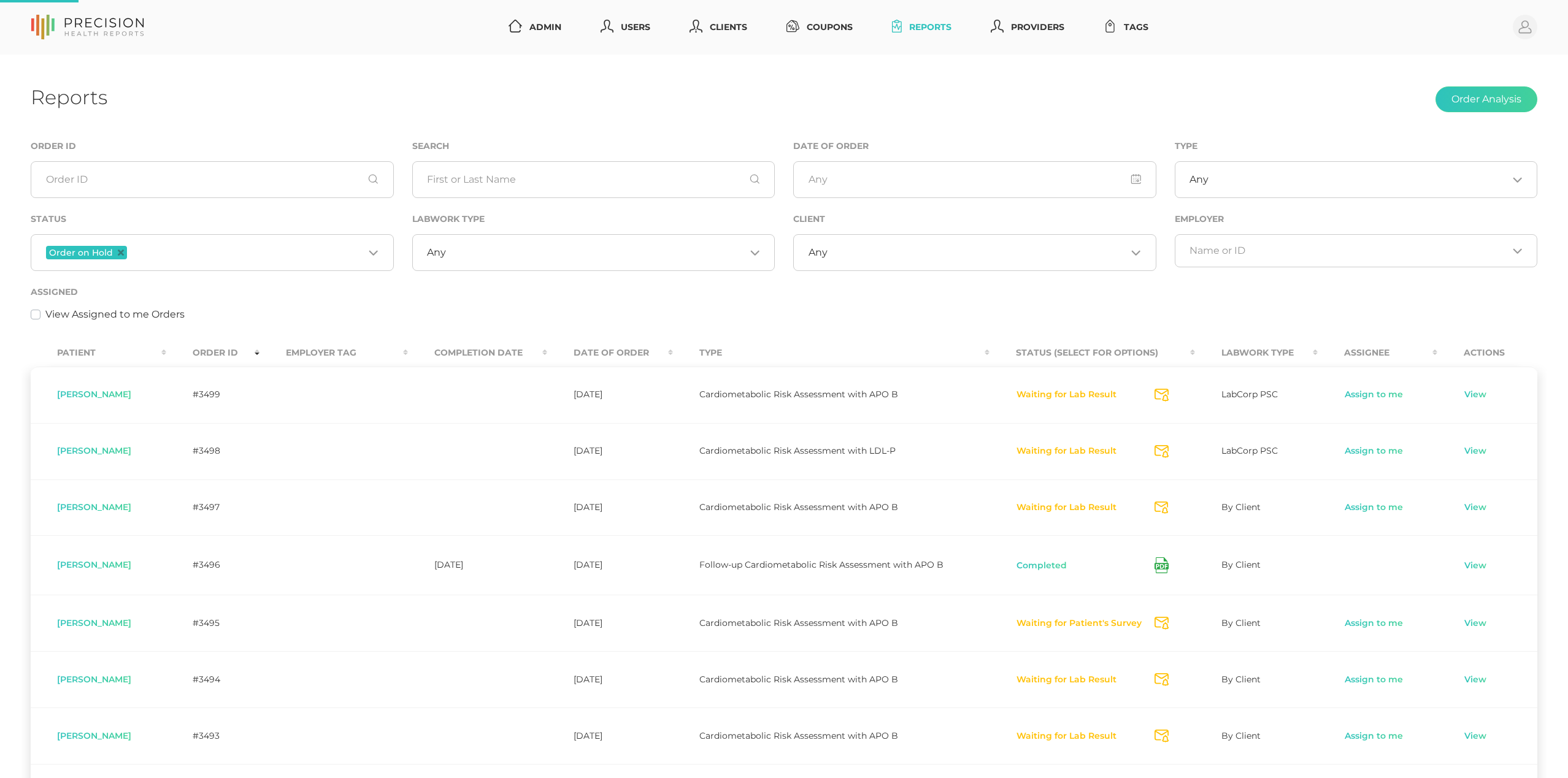
click at [572, 294] on div "Assigned View Assigned to me Orders" at bounding box center [784, 303] width 1507 height 38
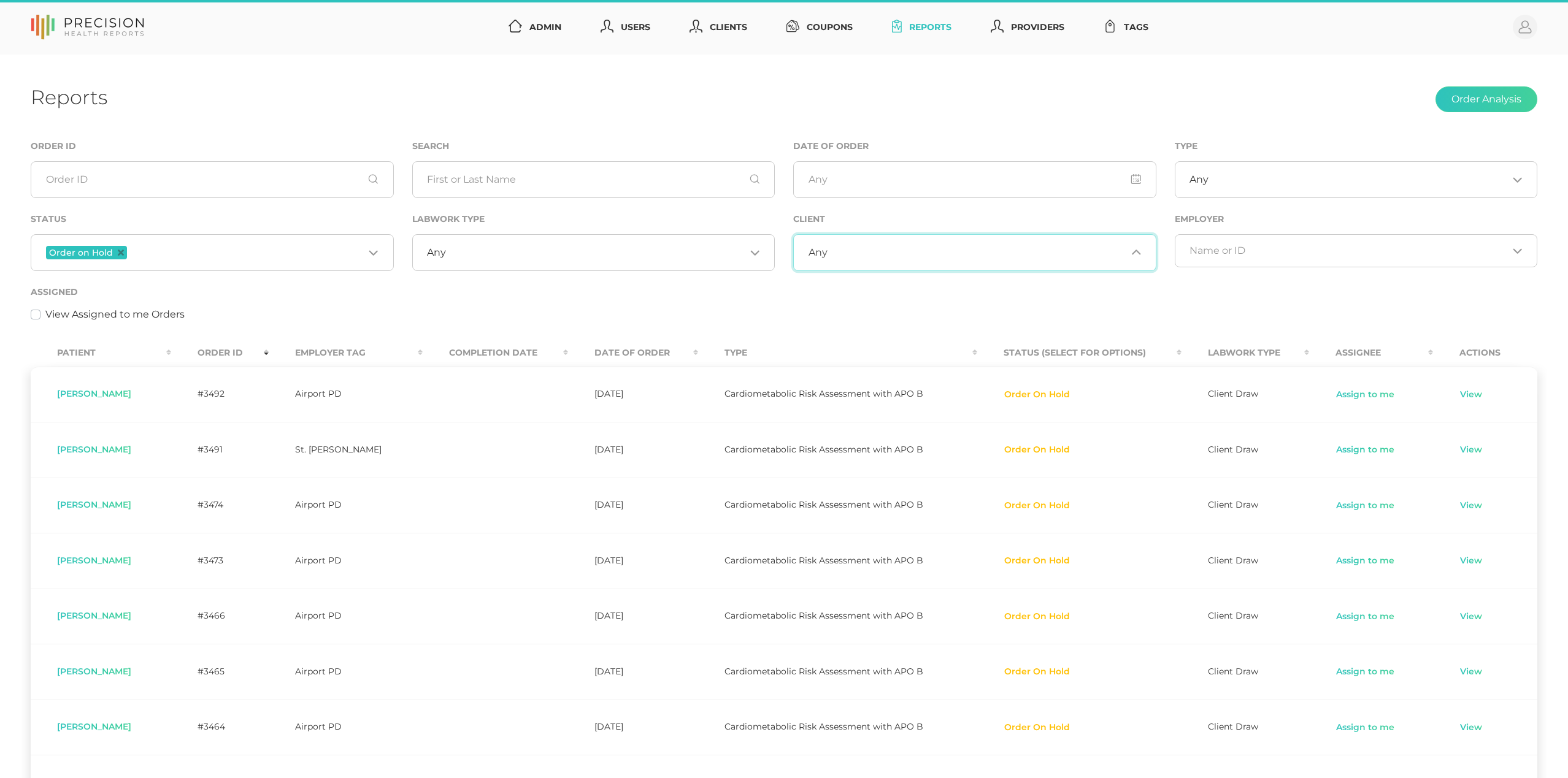
click at [967, 237] on div "Any Loading..." at bounding box center [975, 252] width 363 height 37
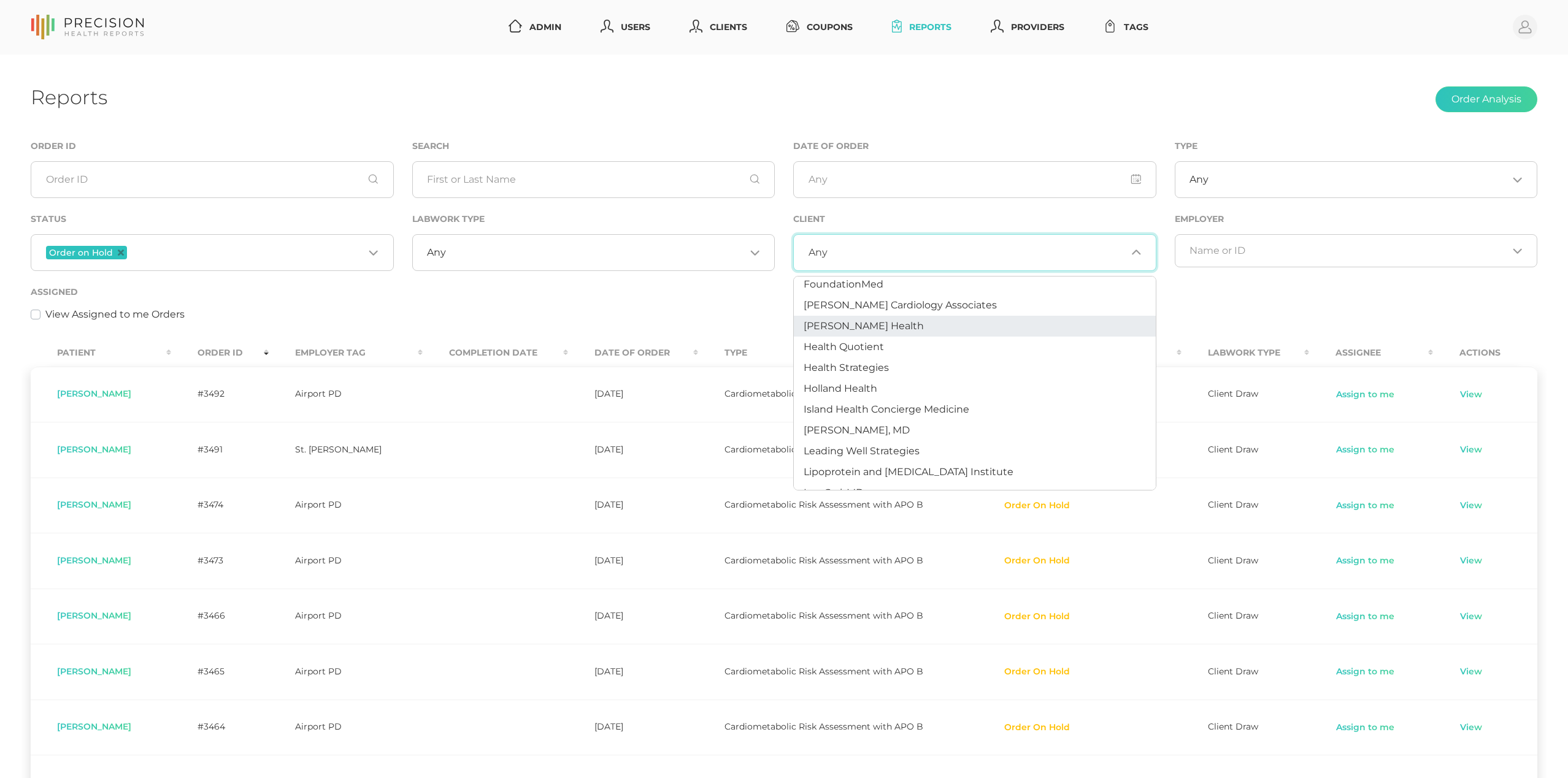
scroll to position [238, 0]
click at [852, 351] on li "Health Quotient" at bounding box center [974, 346] width 362 height 21
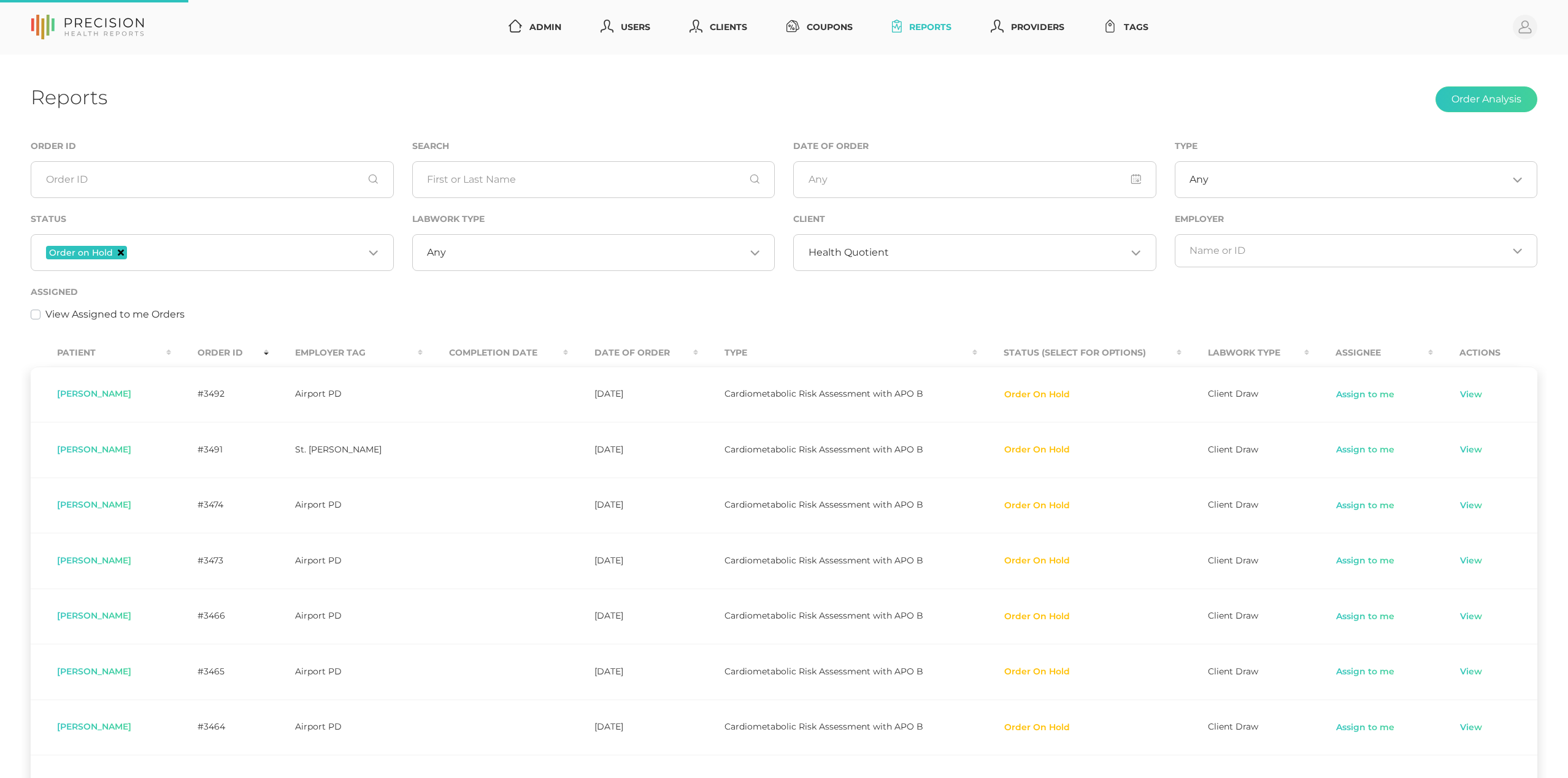
click at [118, 252] on icon "Deselect Order on Hold" at bounding box center [121, 252] width 6 height 6
click at [268, 312] on div "View Assigned to me Orders" at bounding box center [784, 314] width 1507 height 15
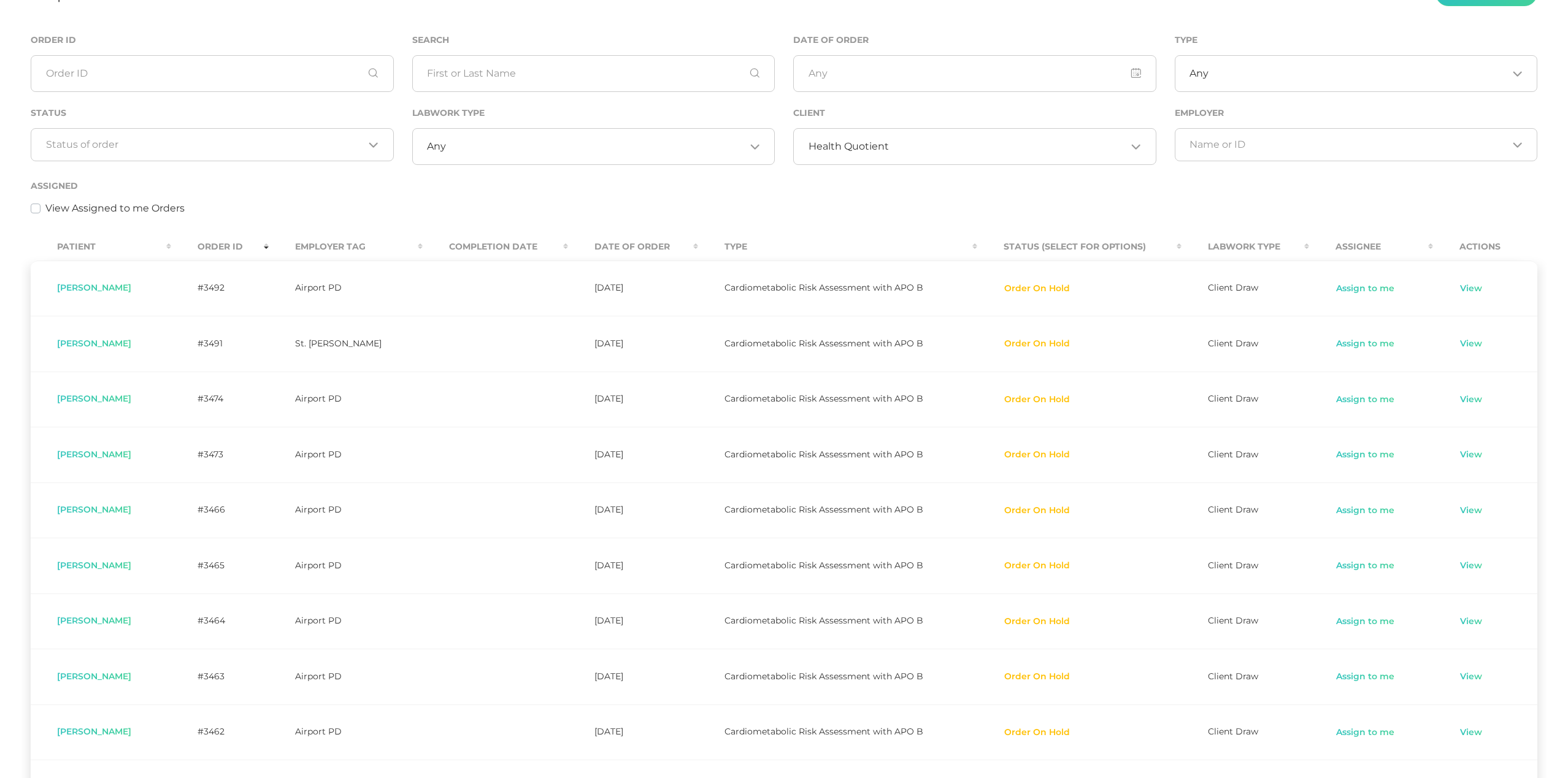
scroll to position [107, 0]
click at [248, 248] on th "Order ID" at bounding box center [219, 246] width 97 height 28
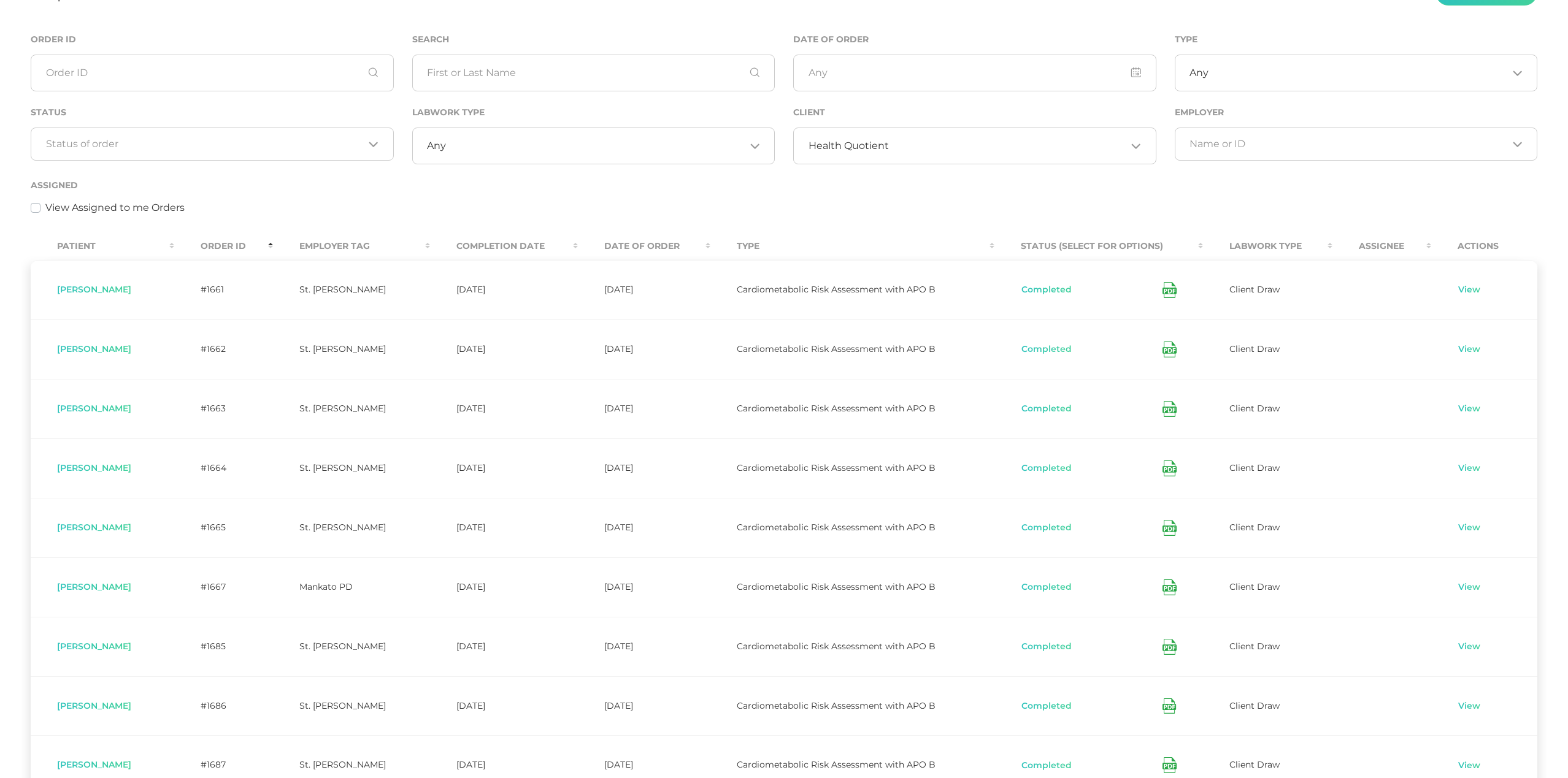
click at [220, 243] on th "Order ID" at bounding box center [224, 246] width 99 height 28
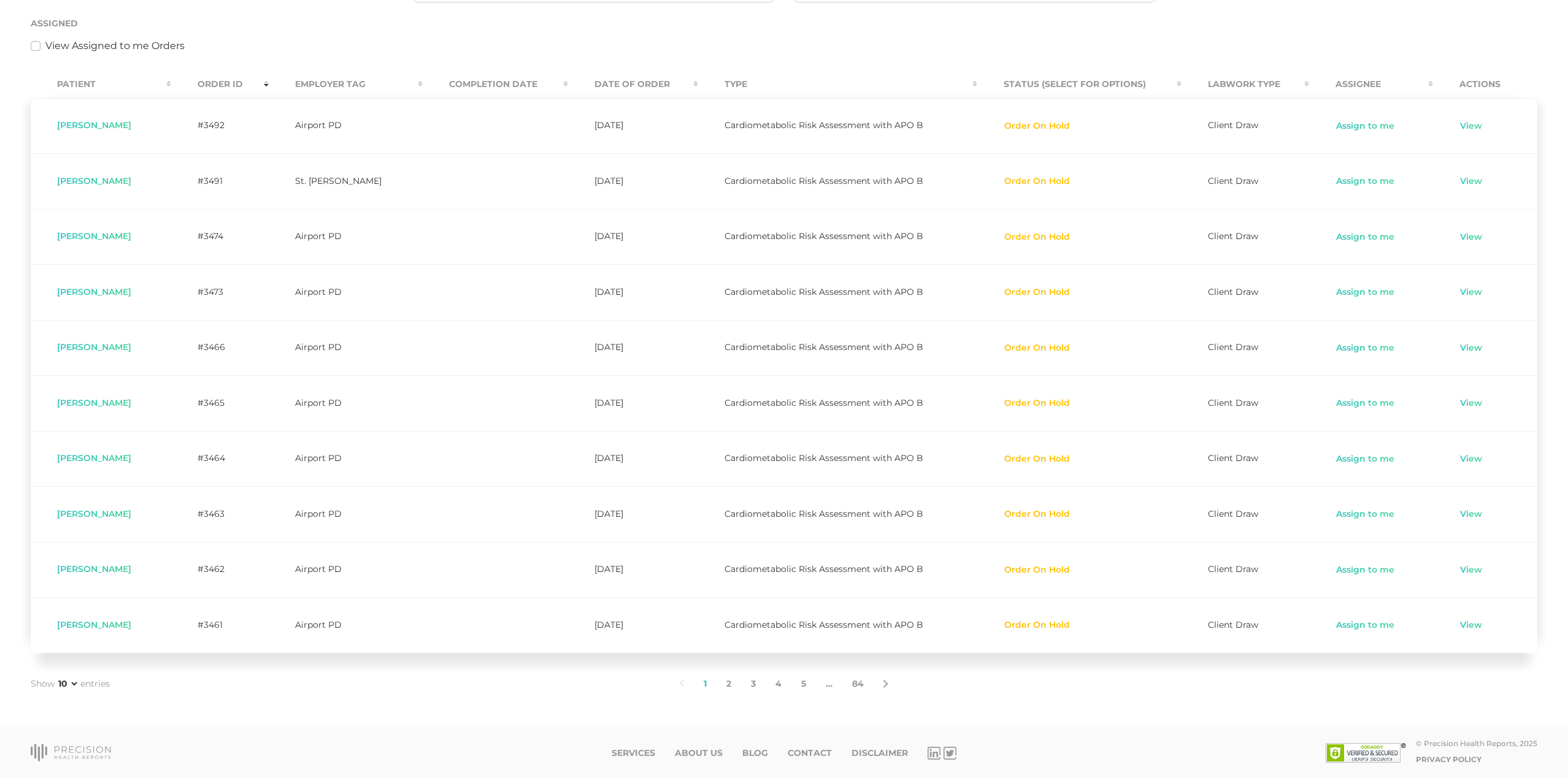
scroll to position [273, 0]
click at [727, 681] on link "2" at bounding box center [729, 684] width 24 height 26
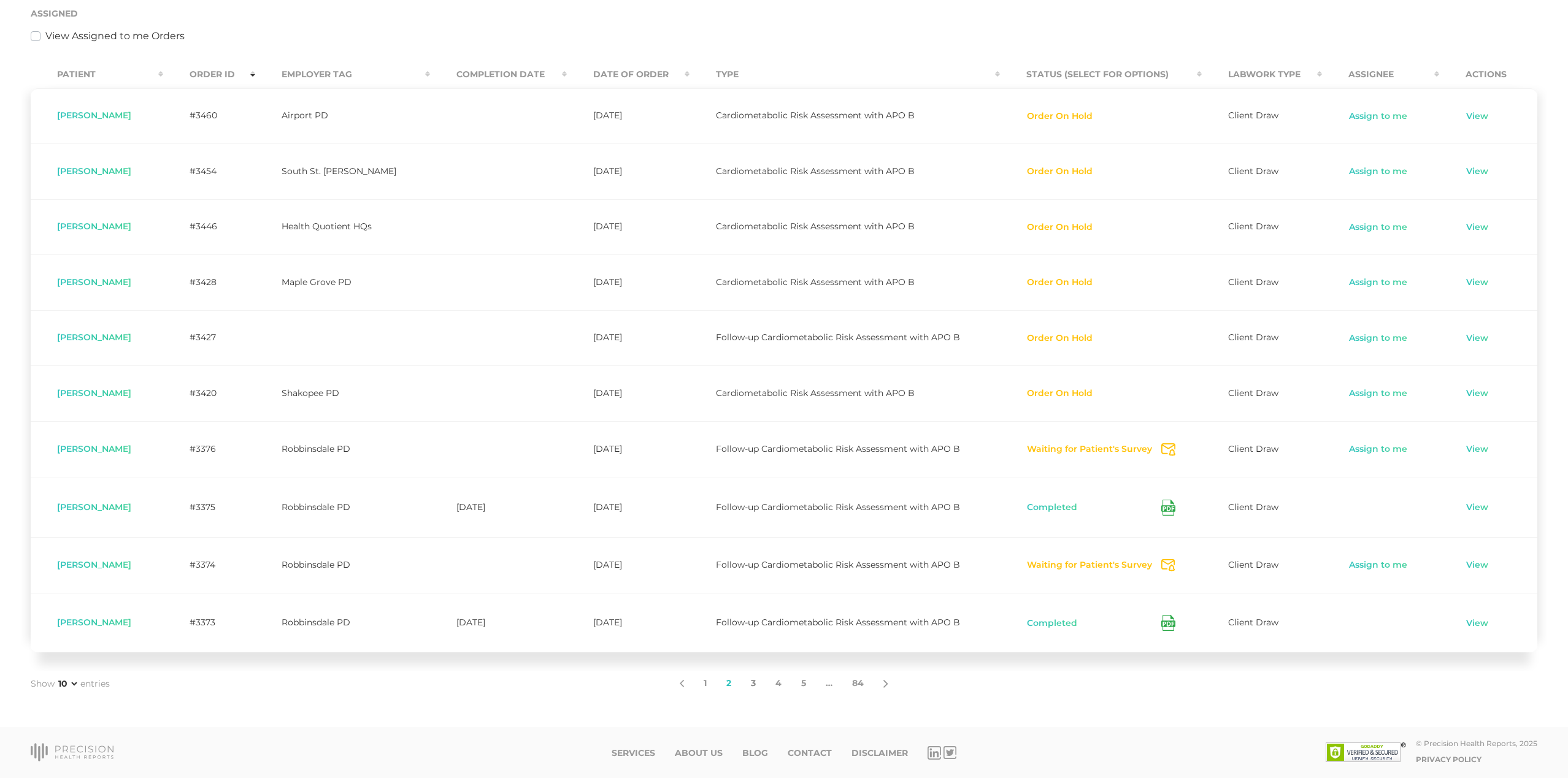
scroll to position [282, 0]
click at [756, 683] on link "3" at bounding box center [753, 683] width 24 height 26
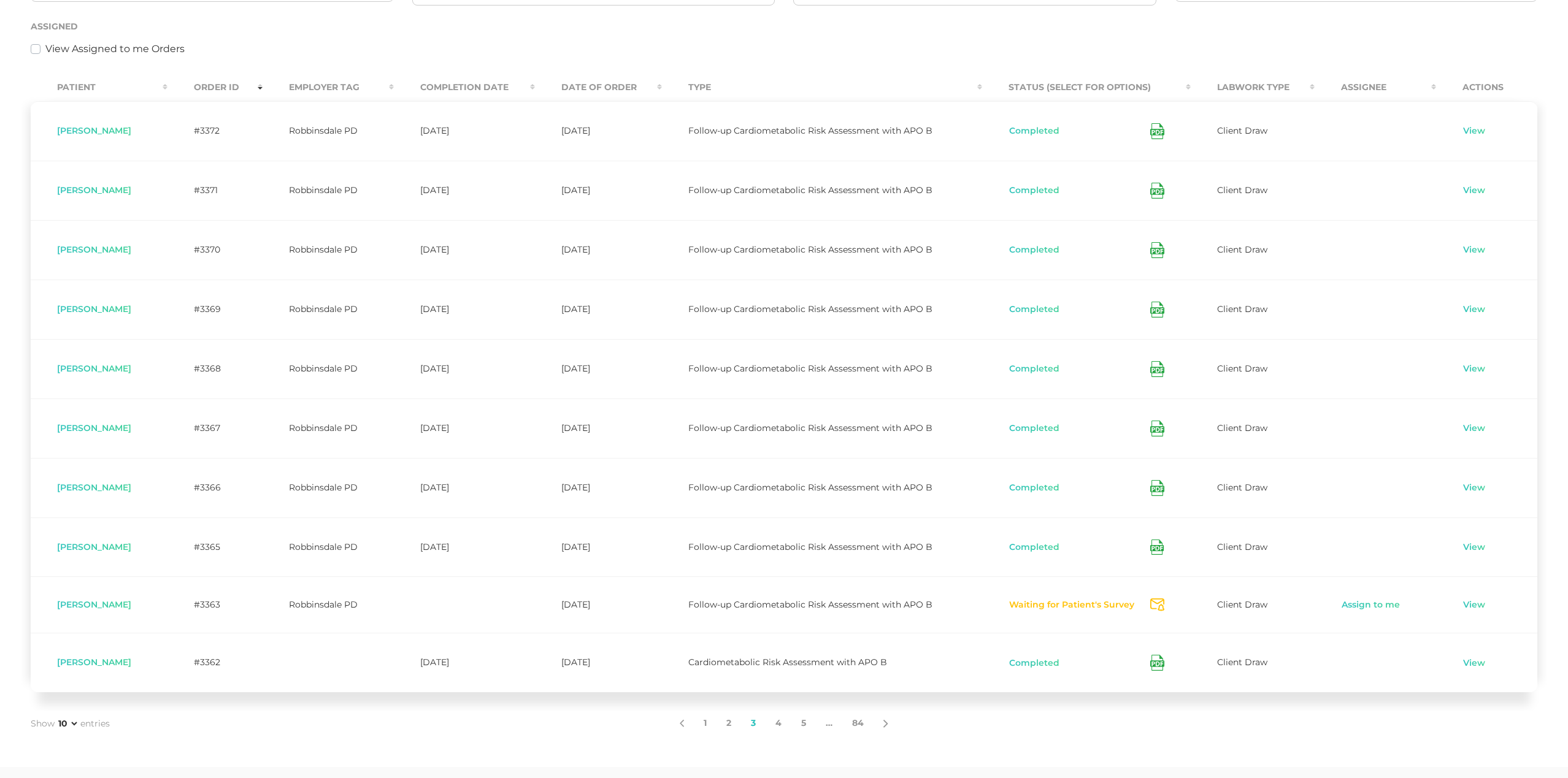
scroll to position [263, 0]
click at [703, 727] on link "1" at bounding box center [705, 726] width 23 height 26
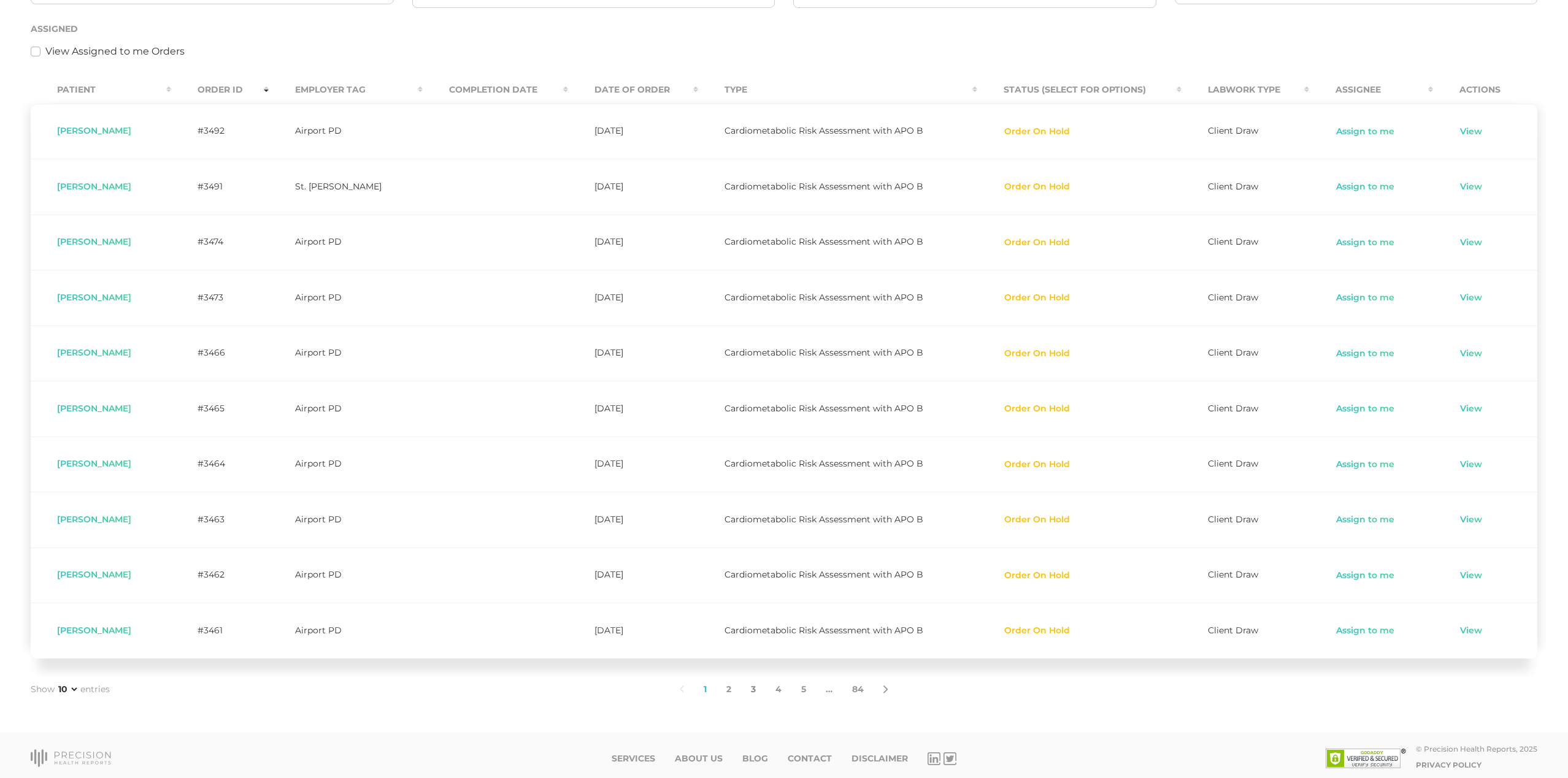
click at [753, 697] on link "3" at bounding box center [753, 689] width 24 height 26
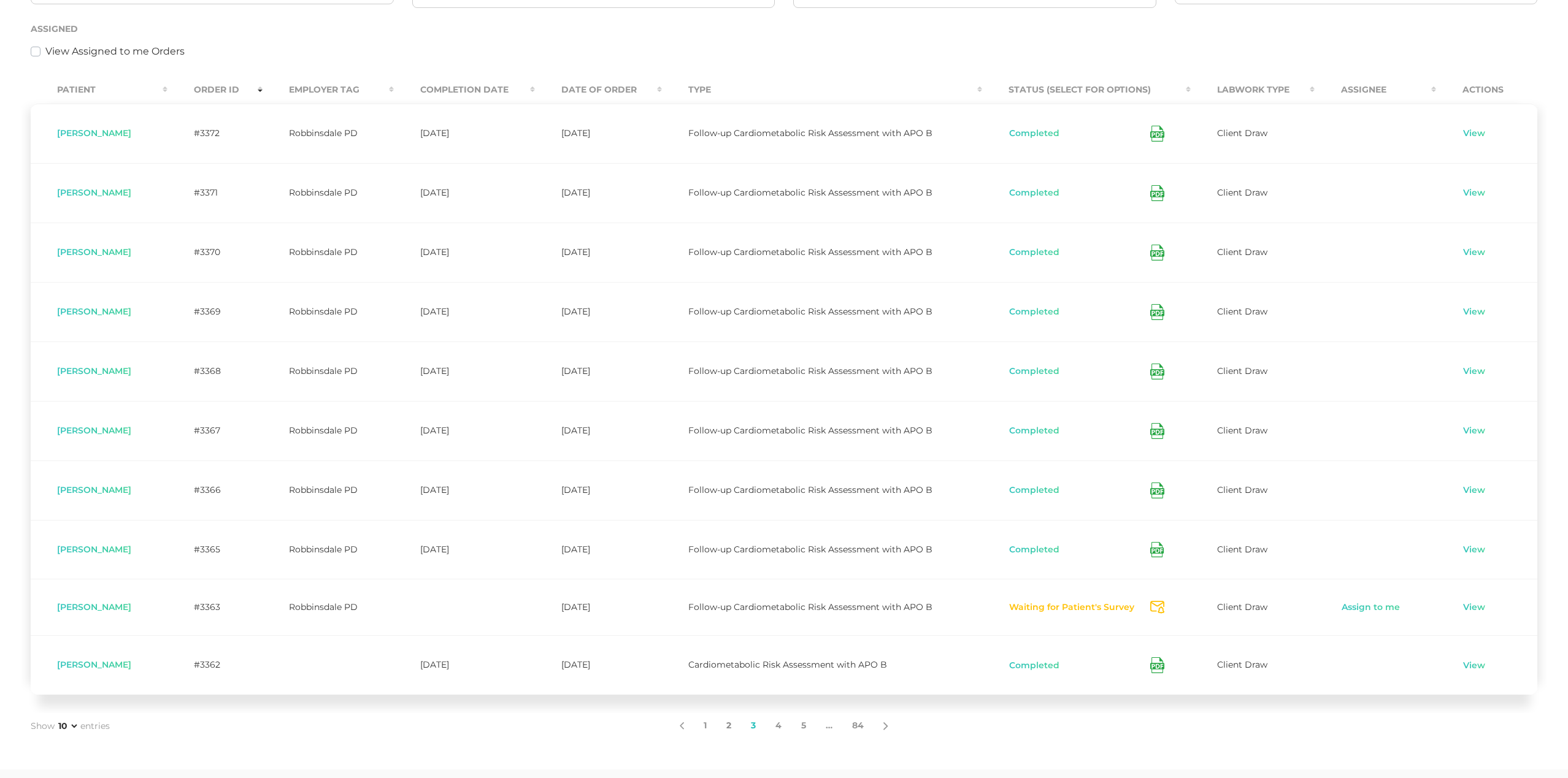
click at [724, 721] on link "2" at bounding box center [729, 726] width 24 height 26
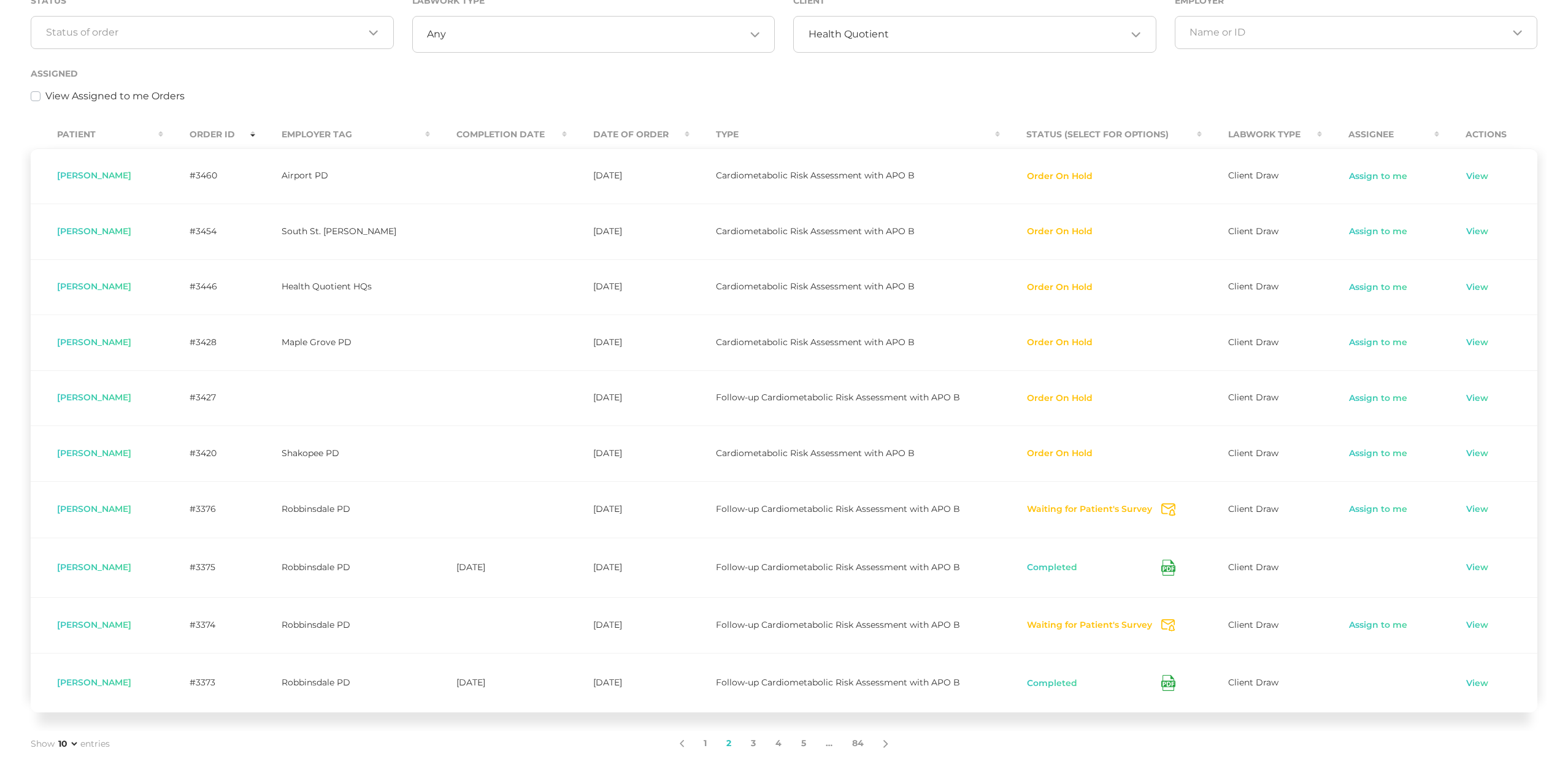
scroll to position [206, 0]
